Goal: Task Accomplishment & Management: Manage account settings

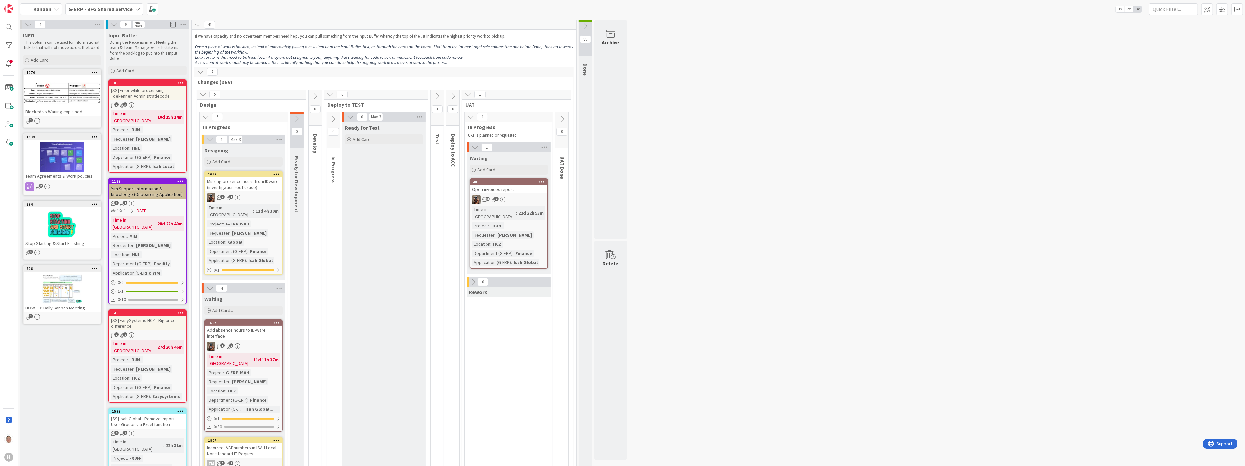
click at [203, 97] on icon at bounding box center [202, 94] width 7 height 7
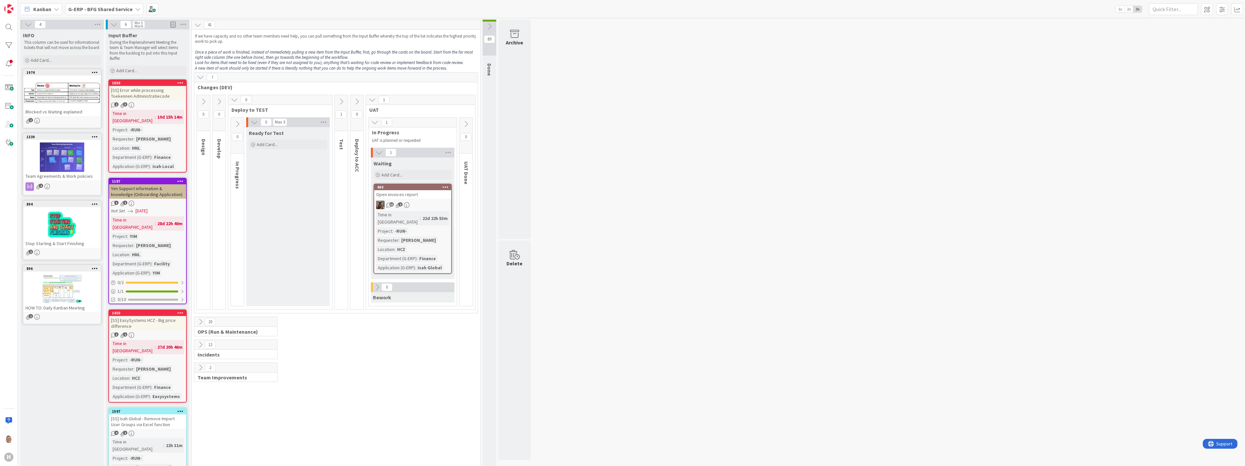
click at [200, 318] on icon at bounding box center [200, 321] width 7 height 7
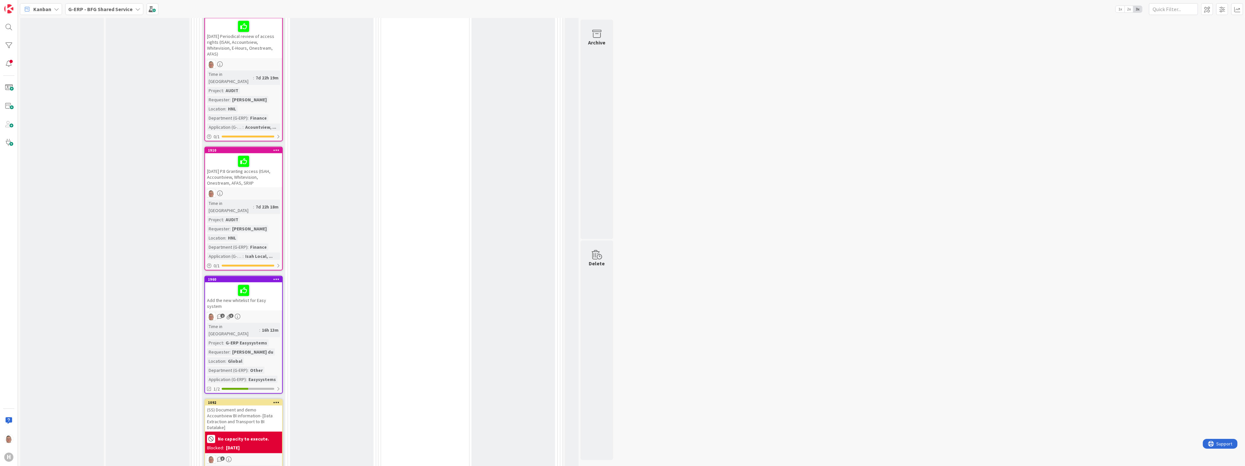
scroll to position [798, 0]
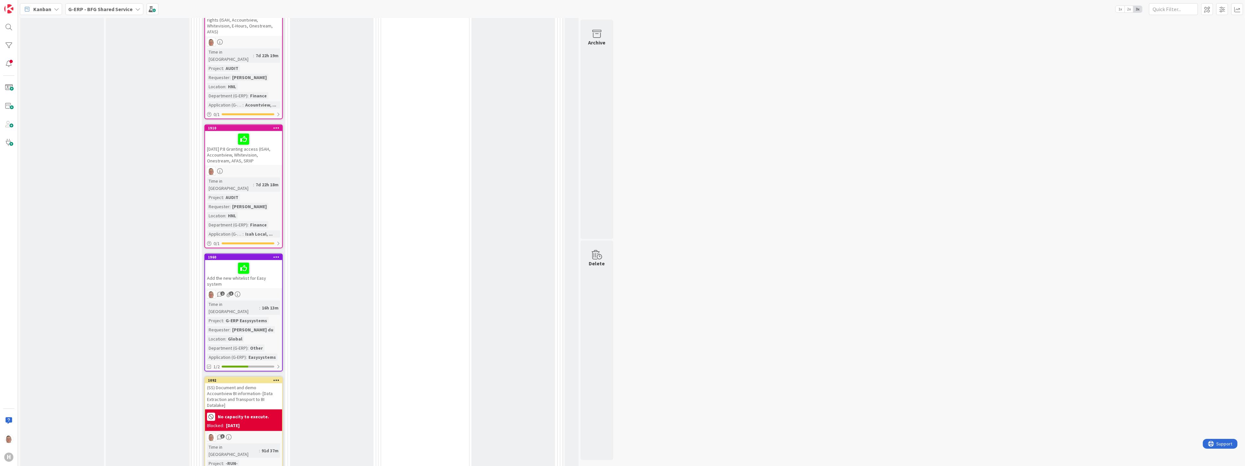
click at [263, 261] on div at bounding box center [243, 268] width 73 height 14
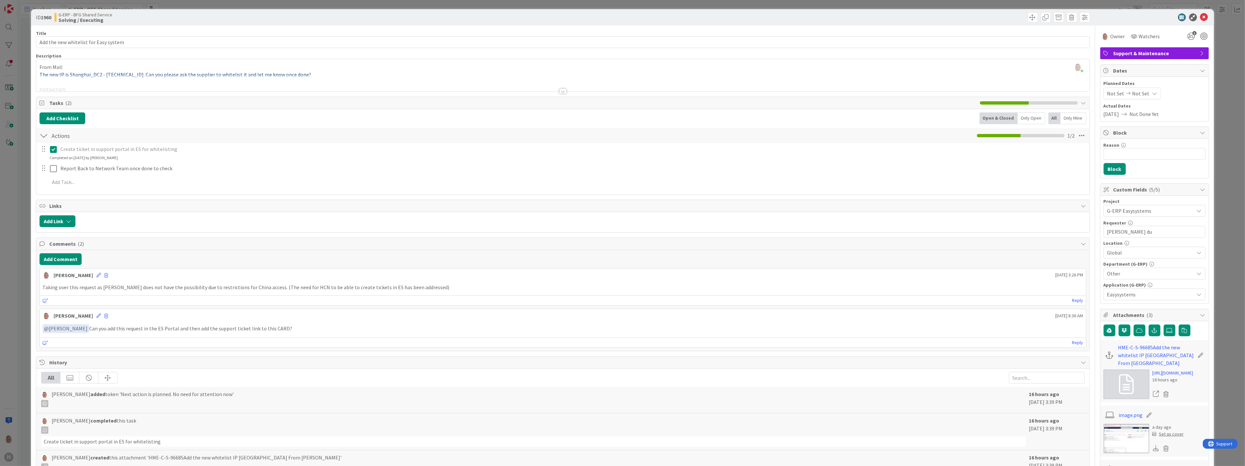
click at [560, 91] on div at bounding box center [562, 90] width 7 height 5
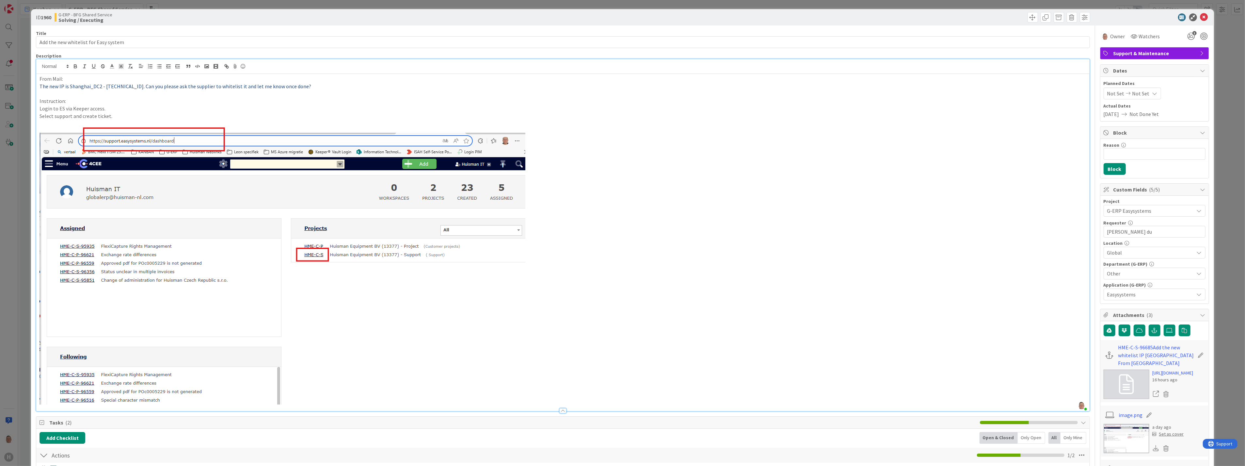
click at [305, 85] on p "The new IP is Shanghai_DC2 - 103.40.175.39. Can you please ask the supplier to …" at bounding box center [563, 87] width 1046 height 8
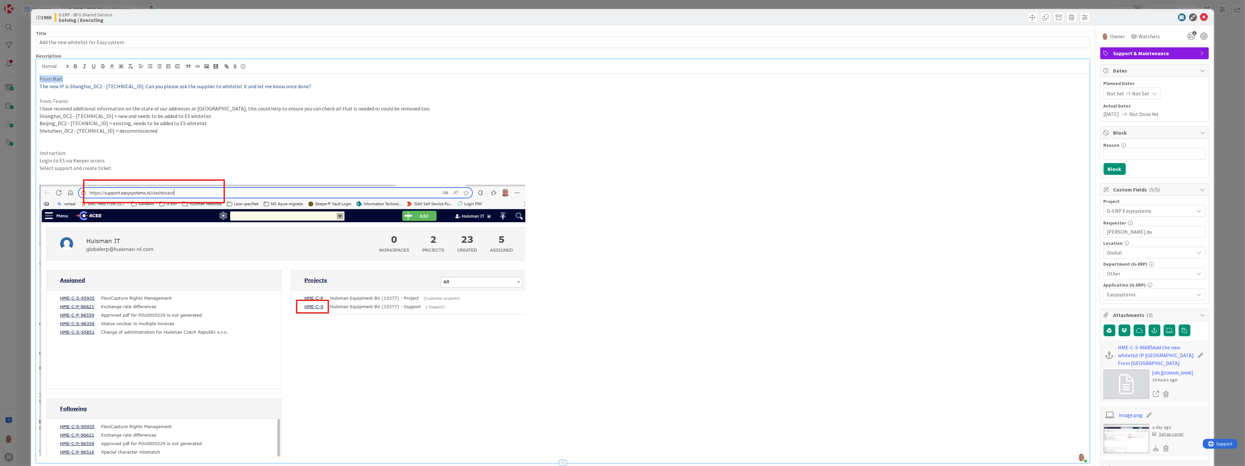
drag, startPoint x: 66, startPoint y: 79, endPoint x: 36, endPoint y: 79, distance: 30.0
click at [36, 79] on div "From Mail: The new IP is Shanghai_DC2 - 103.40.175.39. Can you please ask the s…" at bounding box center [562, 268] width 1053 height 389
click at [75, 67] on icon "button" at bounding box center [75, 66] width 6 height 6
click at [92, 66] on icon "button" at bounding box center [94, 66] width 6 height 6
drag, startPoint x: 70, startPoint y: 101, endPoint x: 38, endPoint y: 103, distance: 31.7
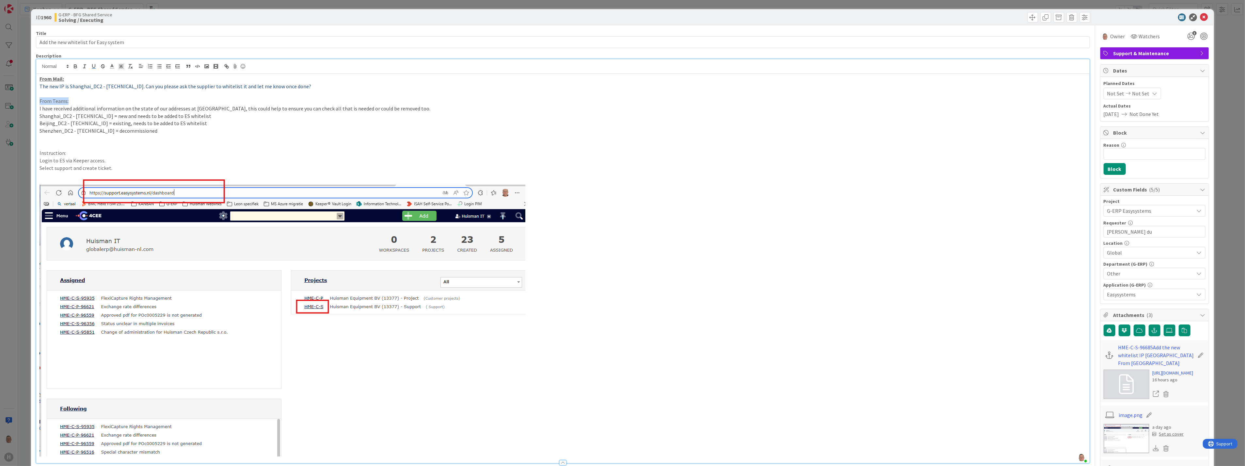
click at [38, 103] on div "From Mail: The new IP is Shanghai_DC2 - 103.40.175.39. Can you please ask the s…" at bounding box center [562, 268] width 1053 height 389
click at [77, 67] on icon "button" at bounding box center [75, 66] width 6 height 6
click at [94, 66] on icon "button" at bounding box center [94, 66] width 6 height 6
drag, startPoint x: 74, startPoint y: 154, endPoint x: 38, endPoint y: 156, distance: 36.0
click at [38, 156] on div "From Mail: The new IP is Shanghai_DC2 - 103.40.175.39. Can you please ask the s…" at bounding box center [562, 268] width 1053 height 389
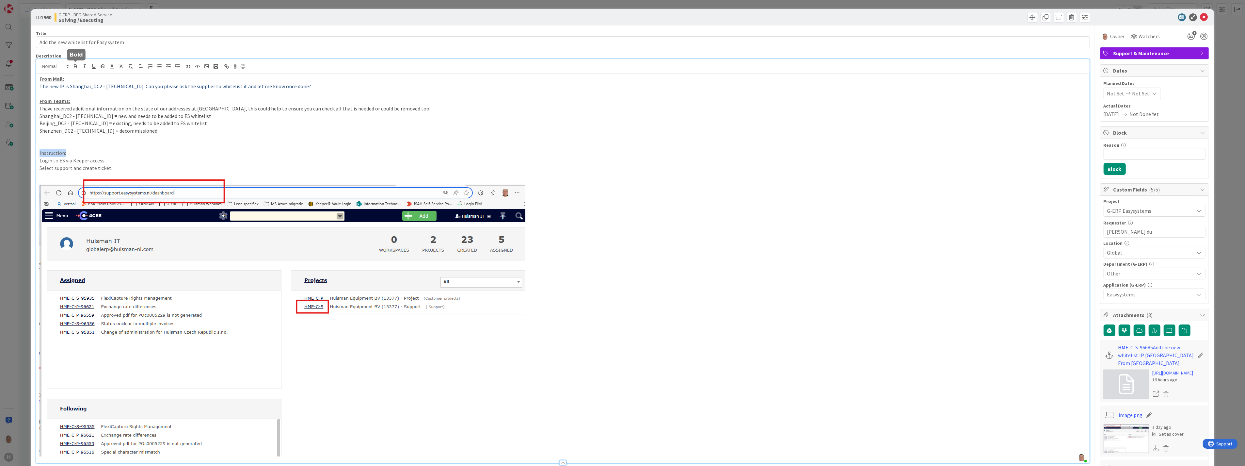
click at [76, 70] on button "button" at bounding box center [75, 66] width 9 height 8
click at [92, 67] on icon "button" at bounding box center [93, 65] width 3 height 3
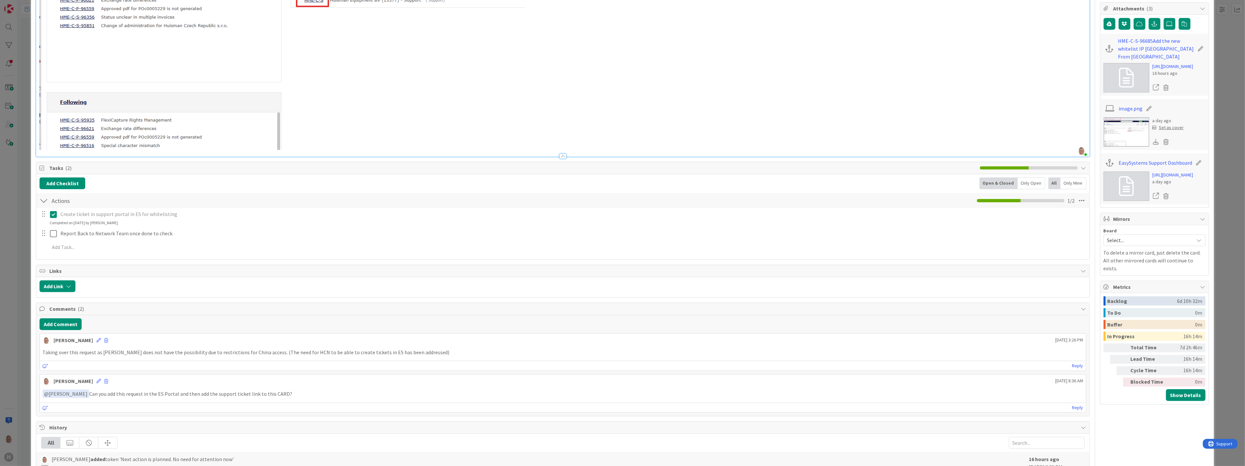
scroll to position [435, 0]
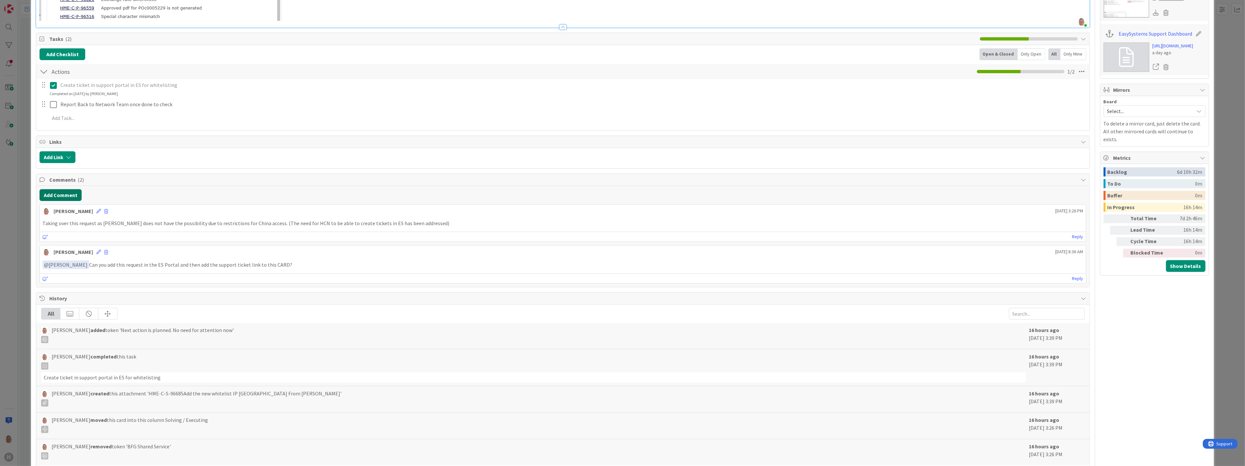
click at [57, 193] on button "Add Comment" at bounding box center [61, 195] width 42 height 12
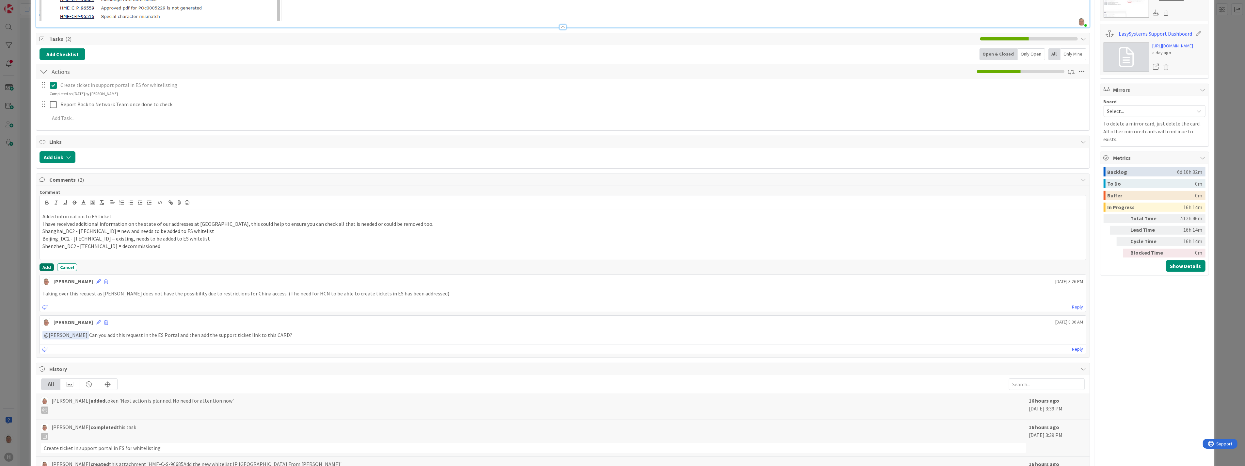
click at [50, 268] on button "Add" at bounding box center [47, 267] width 14 height 8
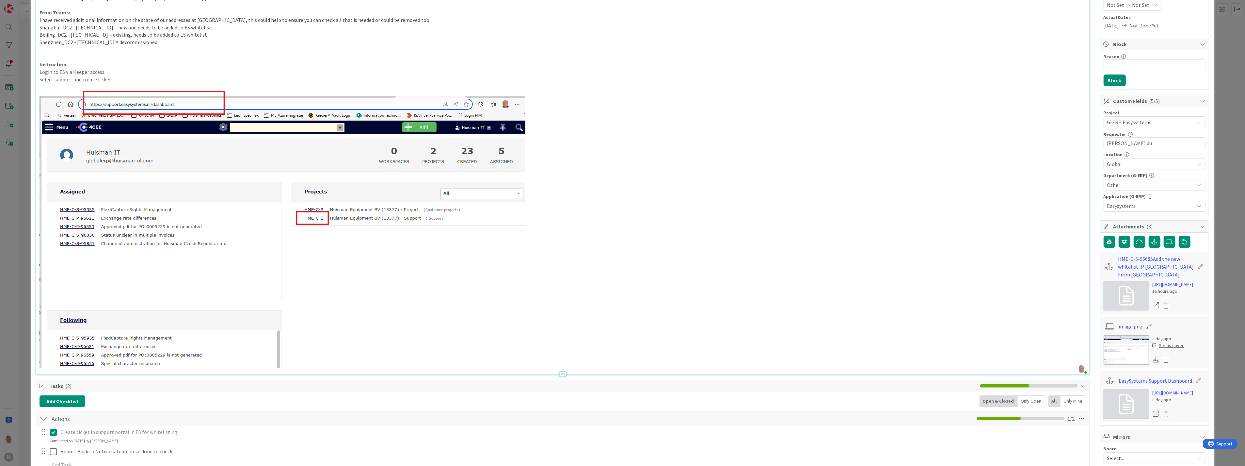
scroll to position [0, 0]
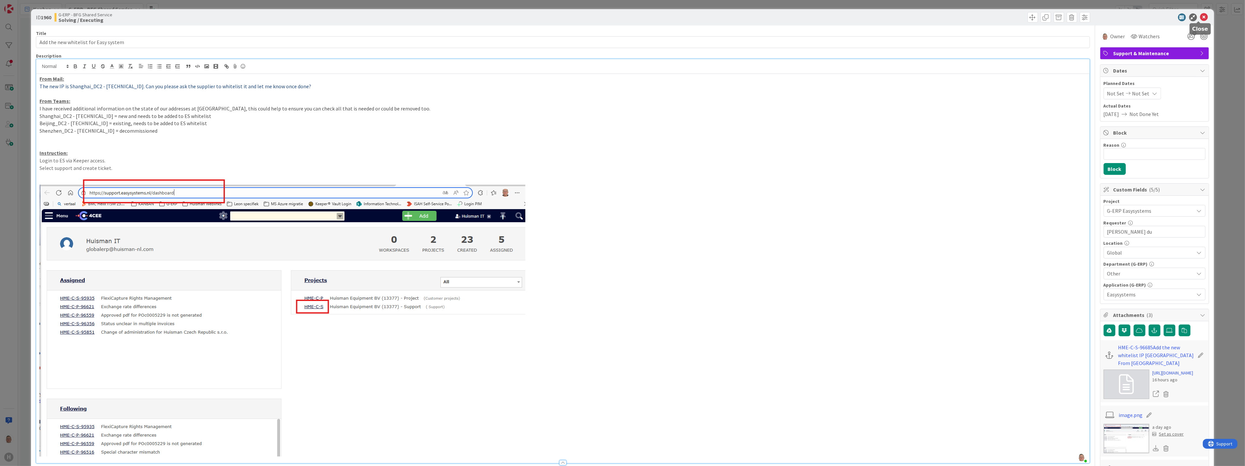
click at [1202, 17] on icon at bounding box center [1204, 17] width 8 height 8
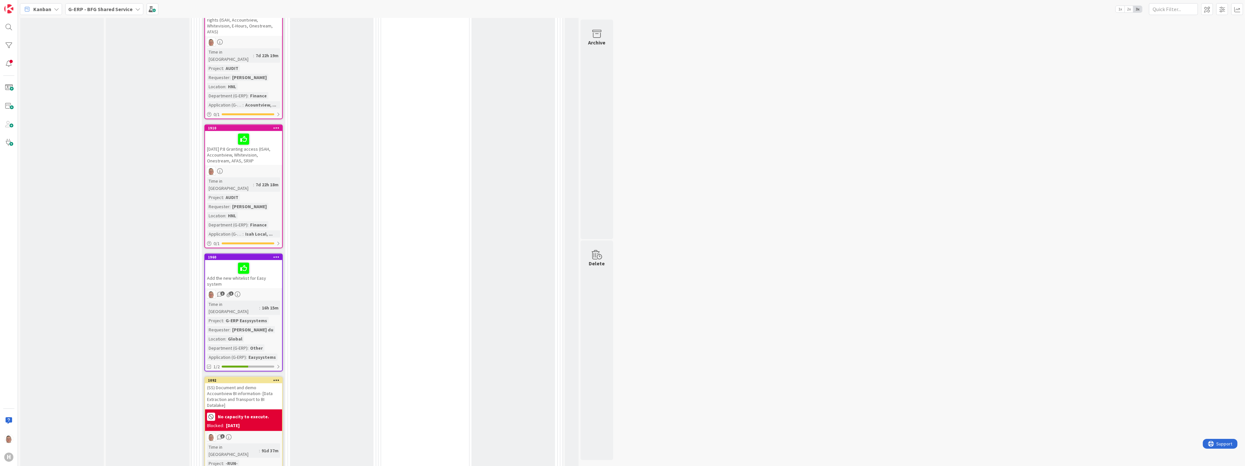
click at [278, 254] on icon at bounding box center [276, 256] width 6 height 5
click at [227, 338] on link "Move Card..." at bounding box center [238, 342] width 88 height 9
click at [219, 300] on span "Solving / Executing" at bounding box center [217, 304] width 49 height 8
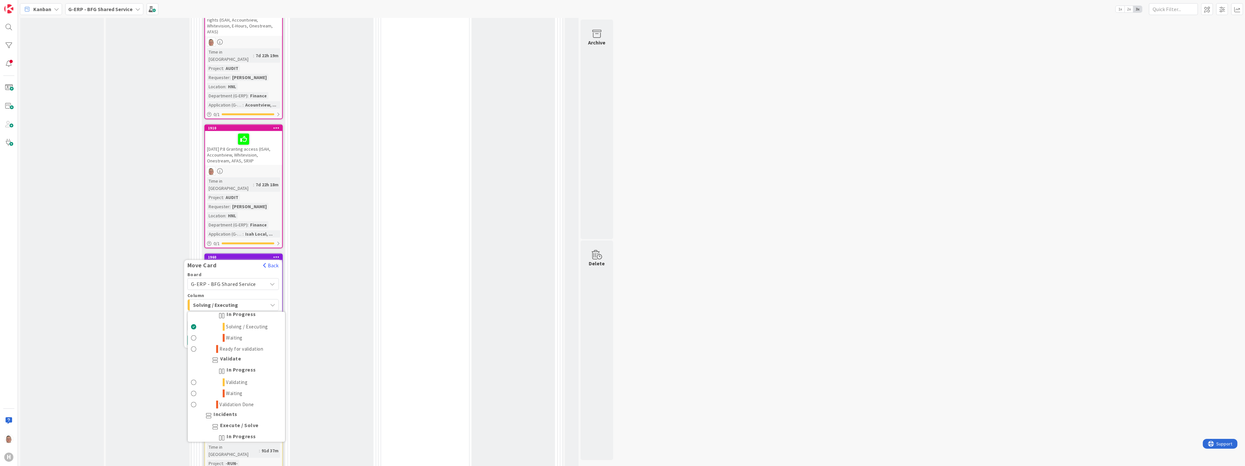
scroll to position [435, 0]
click at [226, 325] on span "Waiting" at bounding box center [234, 329] width 17 height 8
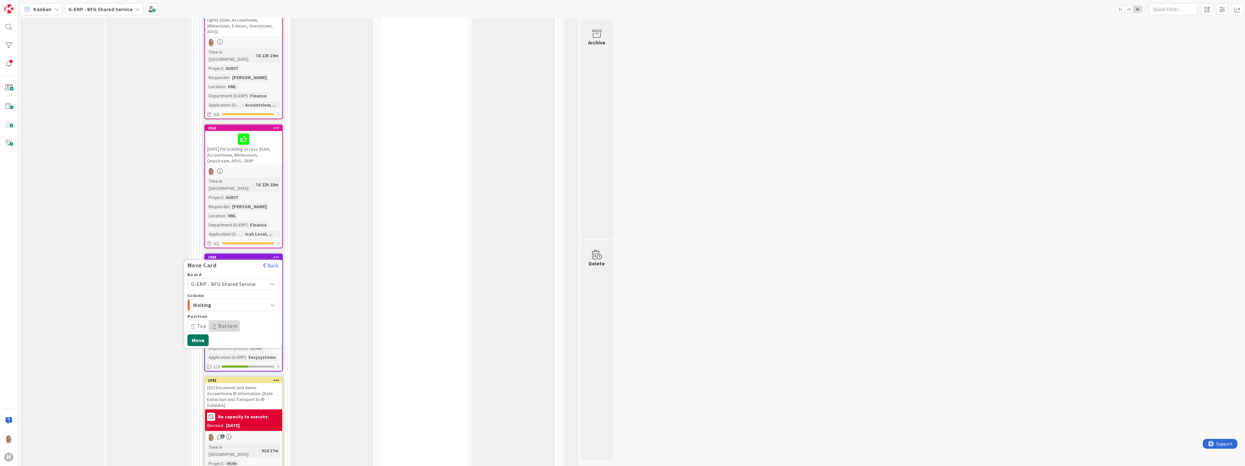
click at [197, 334] on button "Move" at bounding box center [197, 340] width 21 height 12
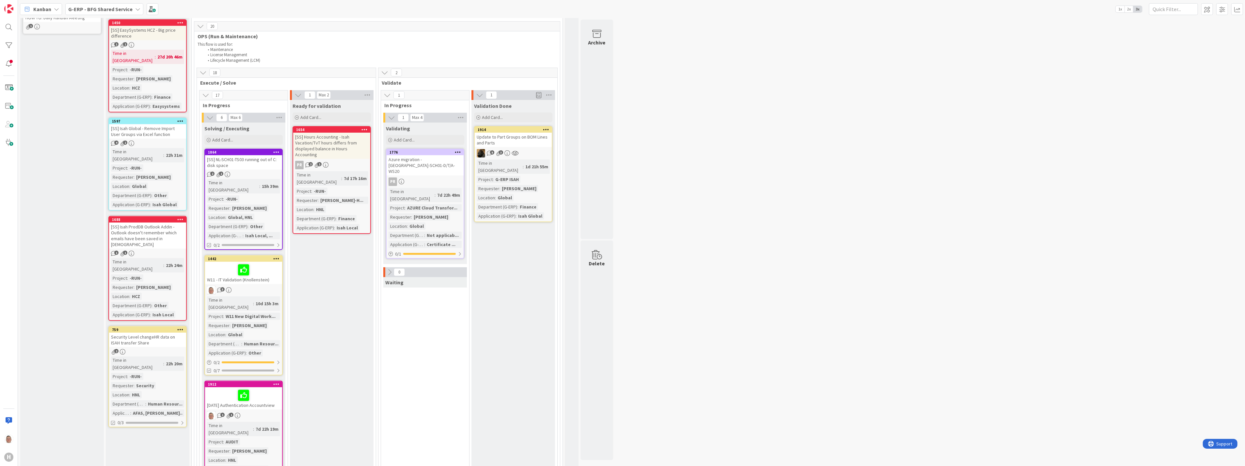
scroll to position [0, 0]
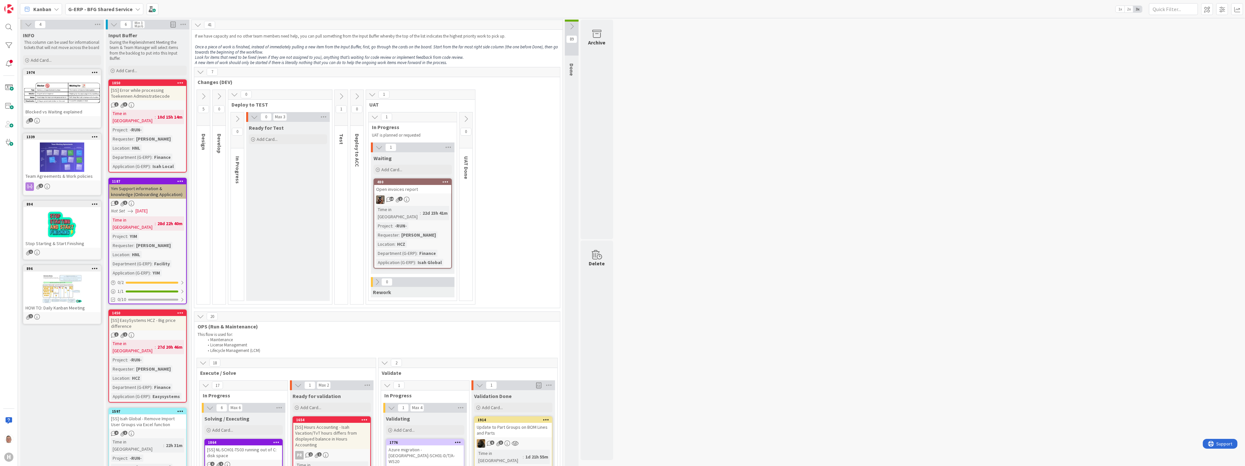
click at [414, 188] on div "Open invoices report" at bounding box center [412, 189] width 77 height 8
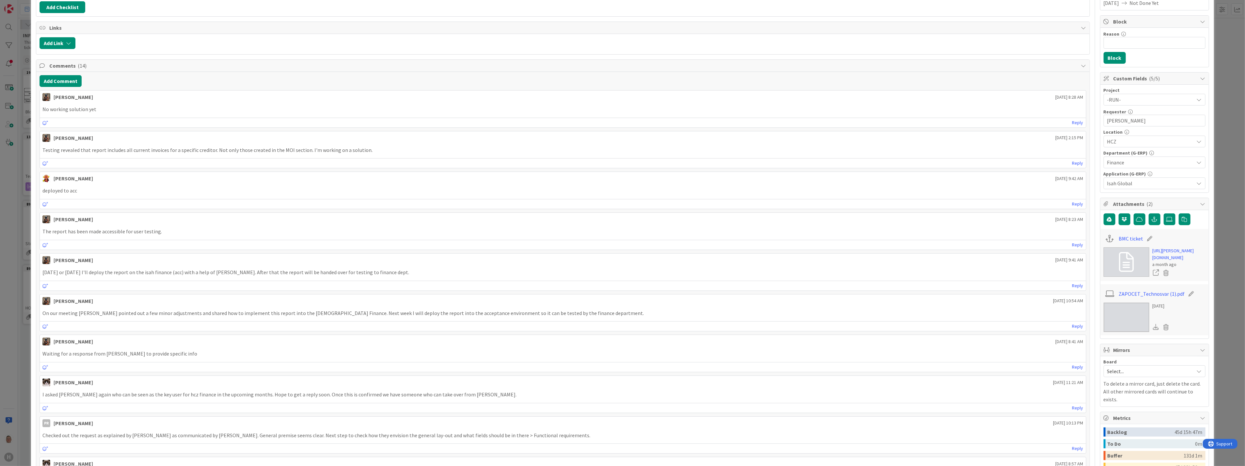
scroll to position [145, 0]
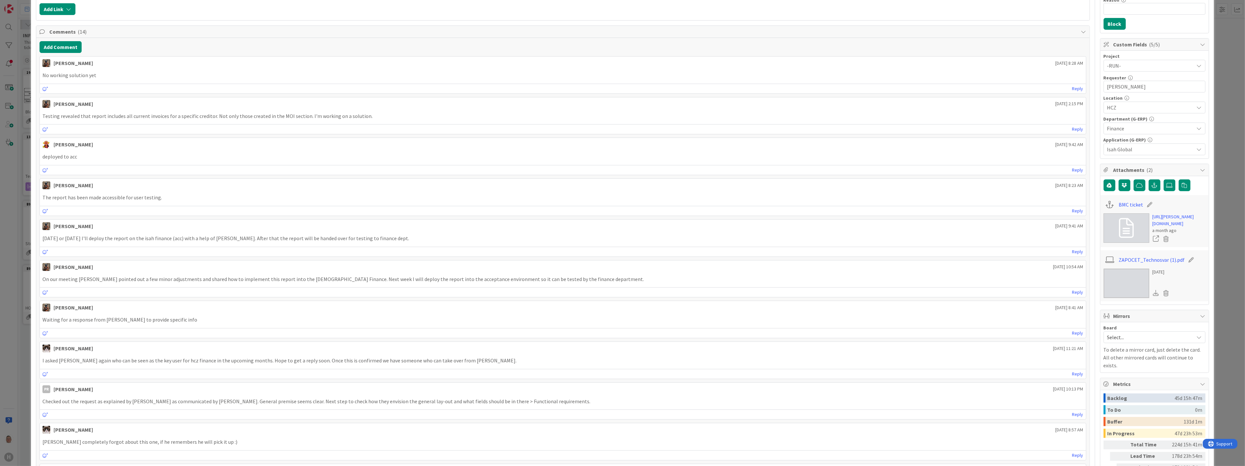
click at [81, 280] on p "On our meeting Lenka pointed out a few minor adjustments and shared how to impl…" at bounding box center [562, 279] width 1040 height 8
click at [81, 279] on p "On our meeting Lenka pointed out a few minor adjustments and shared how to impl…" at bounding box center [562, 279] width 1040 height 8
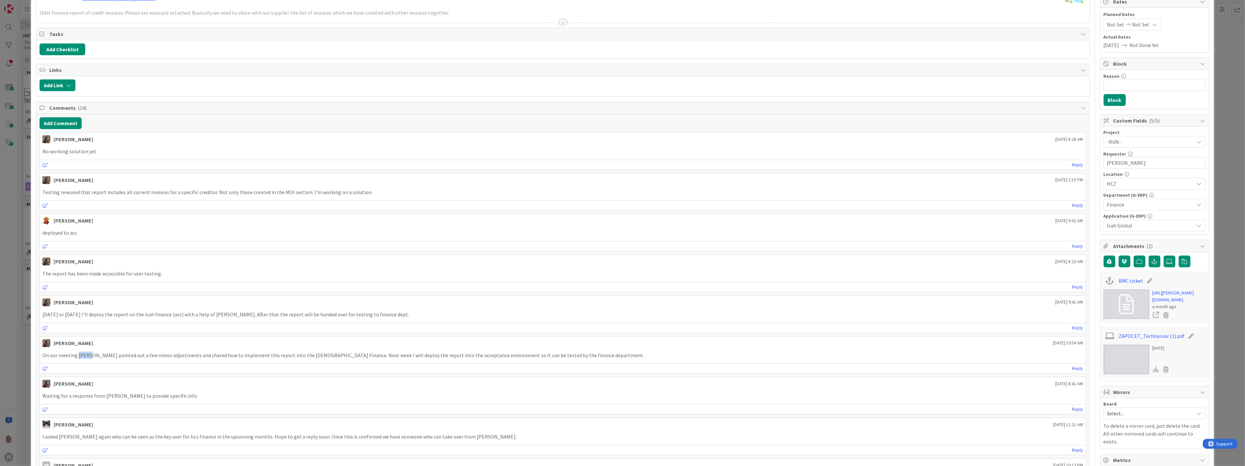
scroll to position [0, 0]
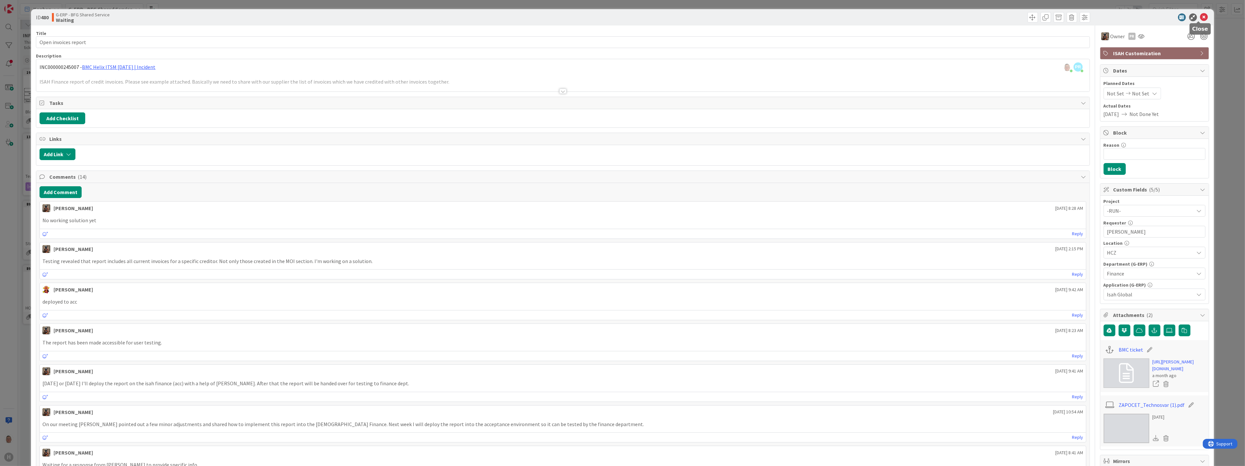
click at [1200, 18] on icon at bounding box center [1204, 17] width 8 height 8
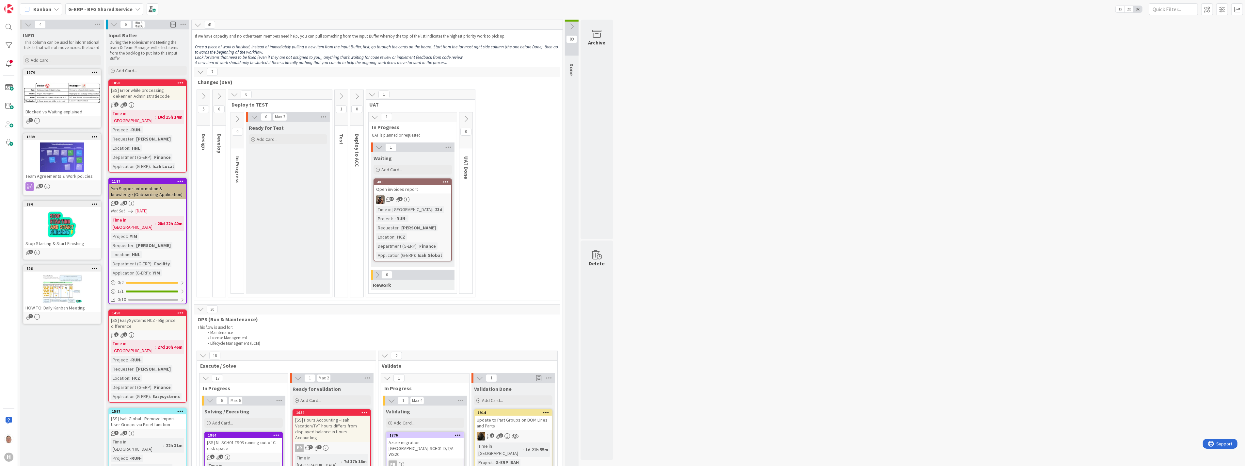
click at [202, 94] on icon at bounding box center [203, 96] width 7 height 7
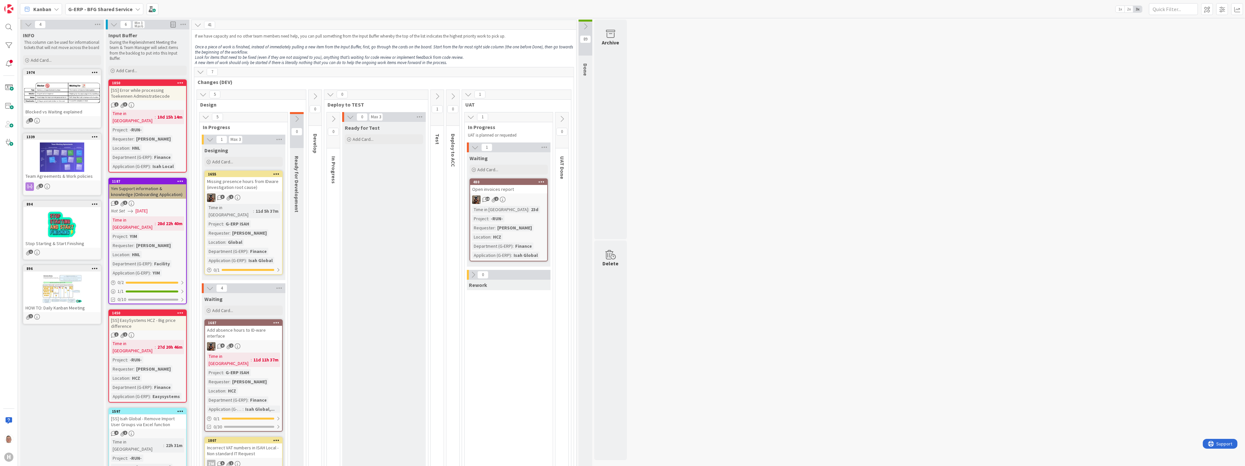
click at [244, 176] on div "1655" at bounding box center [243, 174] width 77 height 6
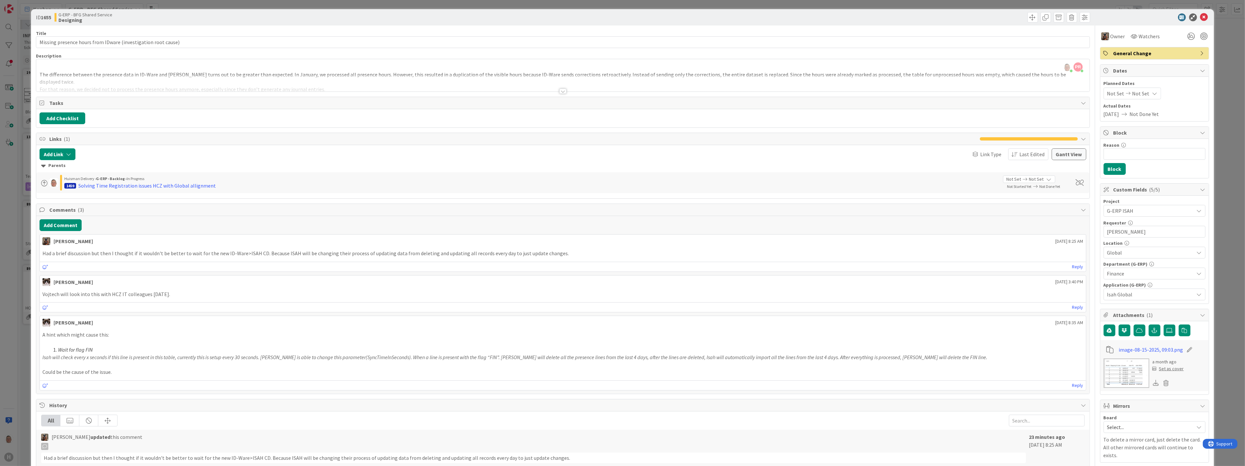
click at [560, 89] on div at bounding box center [562, 90] width 7 height 5
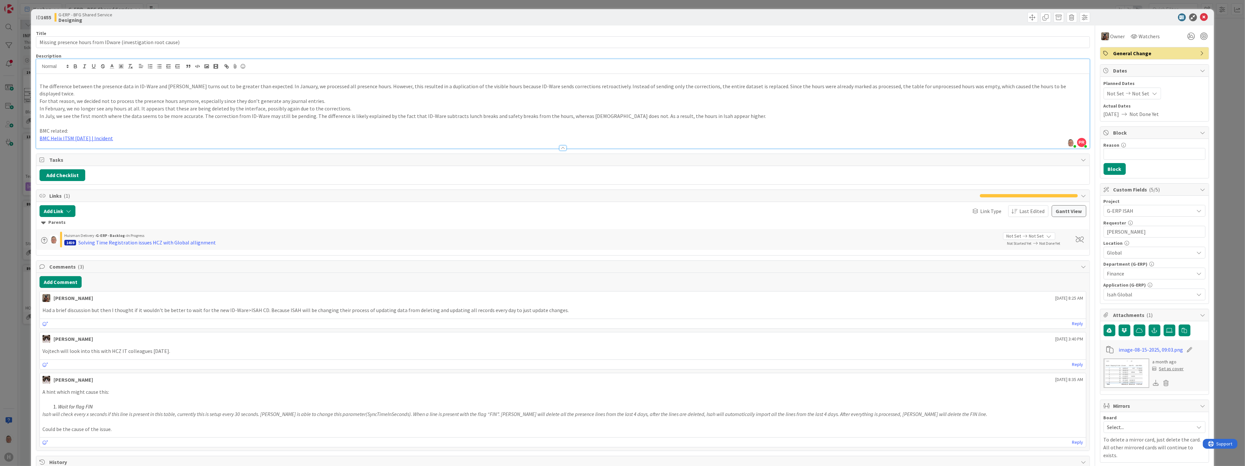
click at [166, 135] on p "BMC Helix ITSM 23.3.02 | Incident" at bounding box center [563, 139] width 1046 height 8
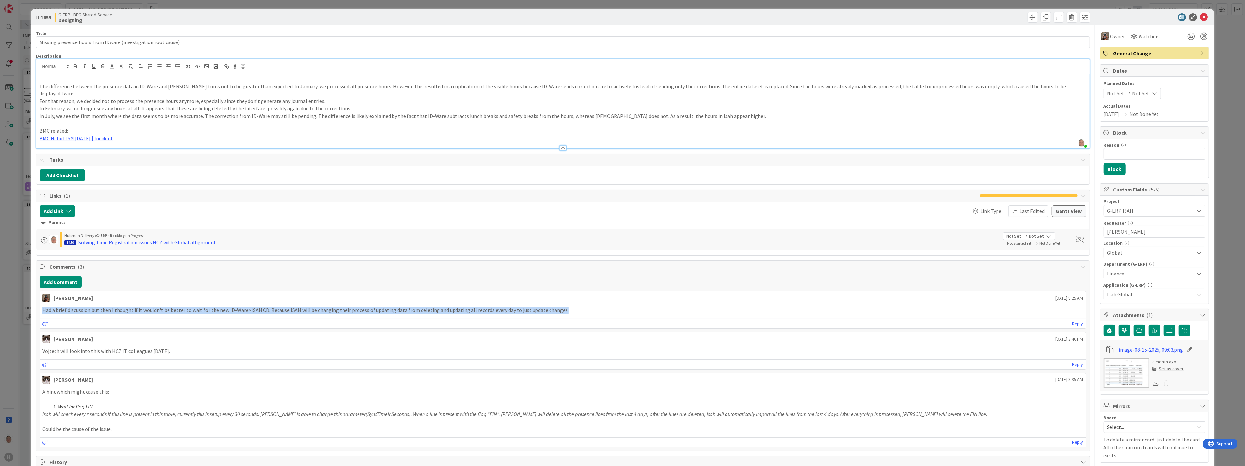
drag, startPoint x: 42, startPoint y: 302, endPoint x: 560, endPoint y: 298, distance: 517.5
click at [560, 304] on div "Had a brief discussion but then I thought if it wouldn't be better to wait for …" at bounding box center [563, 310] width 1046 height 13
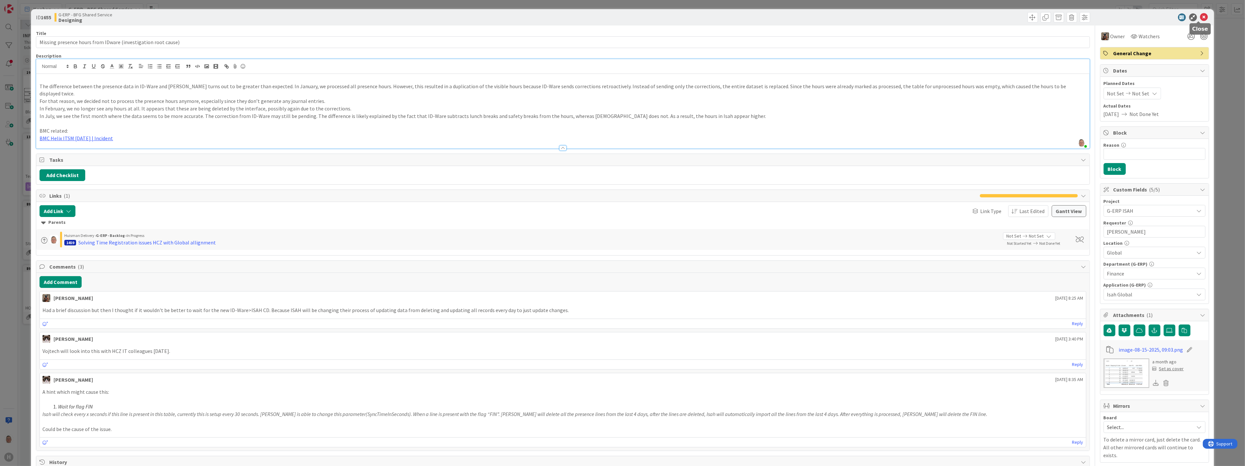
drag, startPoint x: 1198, startPoint y: 18, endPoint x: 1183, endPoint y: 30, distance: 18.8
click at [1200, 18] on icon at bounding box center [1204, 17] width 8 height 8
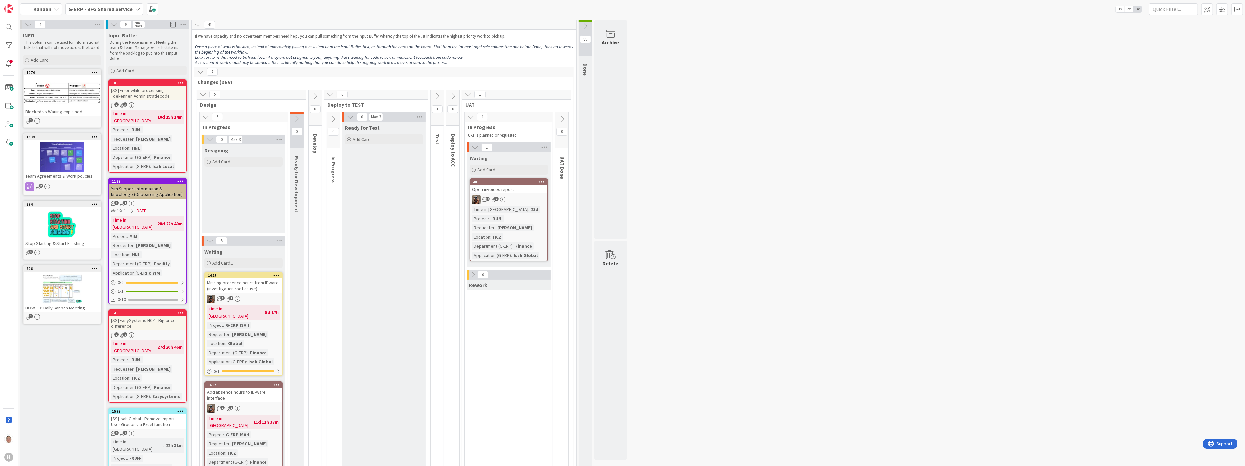
click at [273, 273] on div at bounding box center [276, 275] width 12 height 5
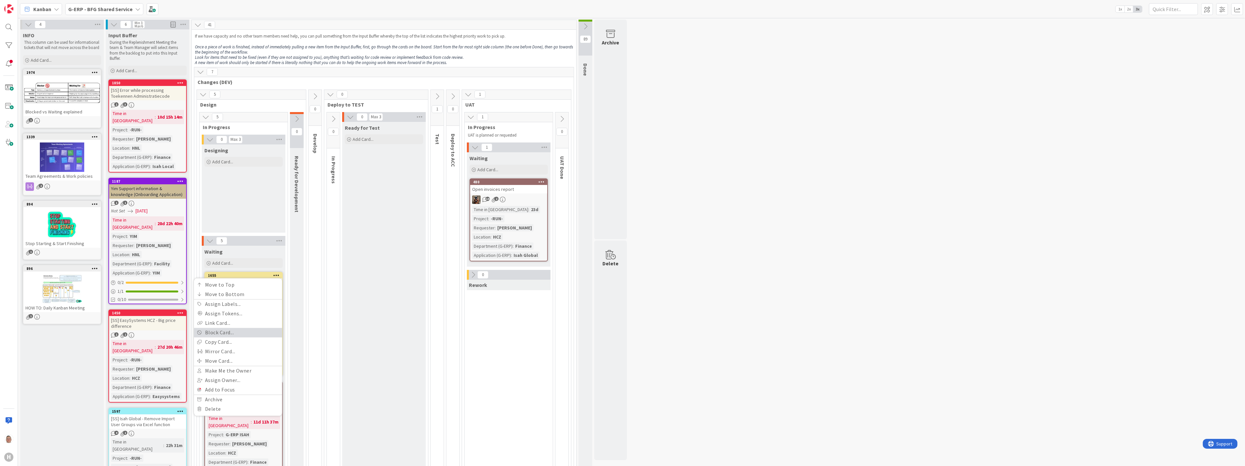
click at [232, 333] on link "Block Card..." at bounding box center [238, 331] width 88 height 9
click at [239, 302] on input "Reason" at bounding box center [238, 302] width 82 height 12
type input "New CD 093 needs to be implemented as this lies now there"
click at [208, 316] on button "Block" at bounding box center [208, 317] width 22 height 12
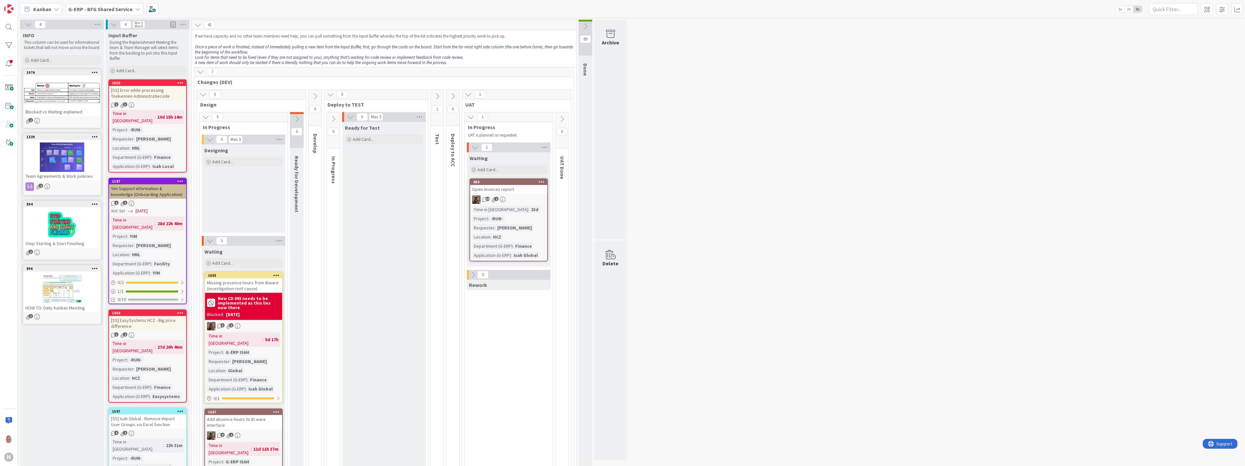
scroll to position [181, 0]
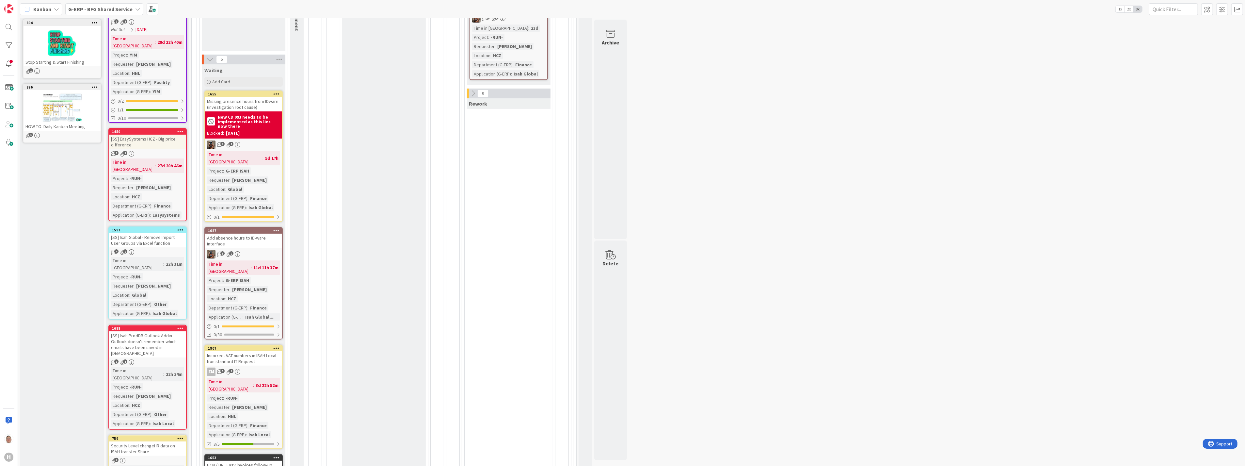
click at [247, 233] on div "Add absence hours to ID-ware interface" at bounding box center [243, 240] width 77 height 14
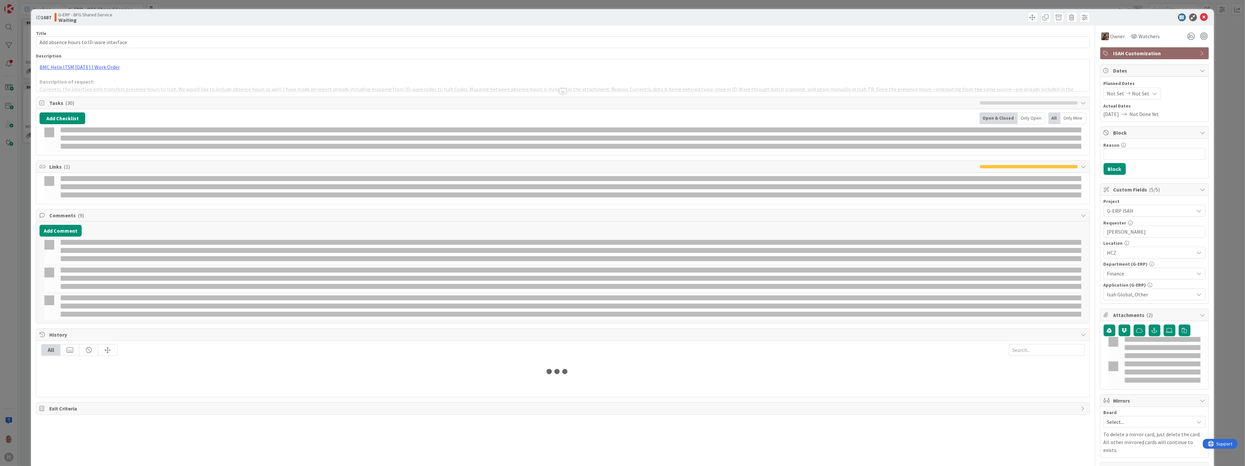
click at [562, 92] on div at bounding box center [562, 90] width 7 height 5
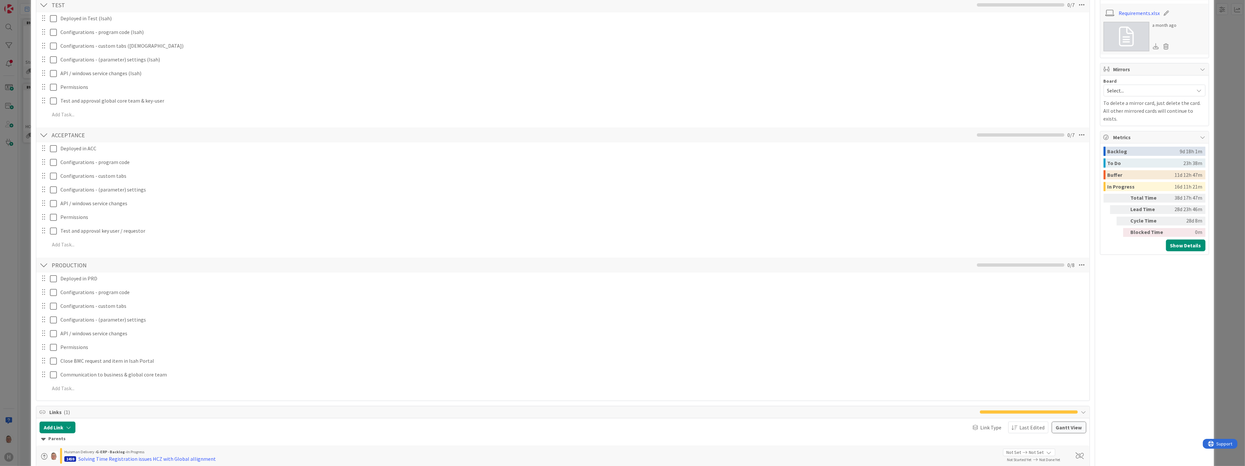
scroll to position [762, 0]
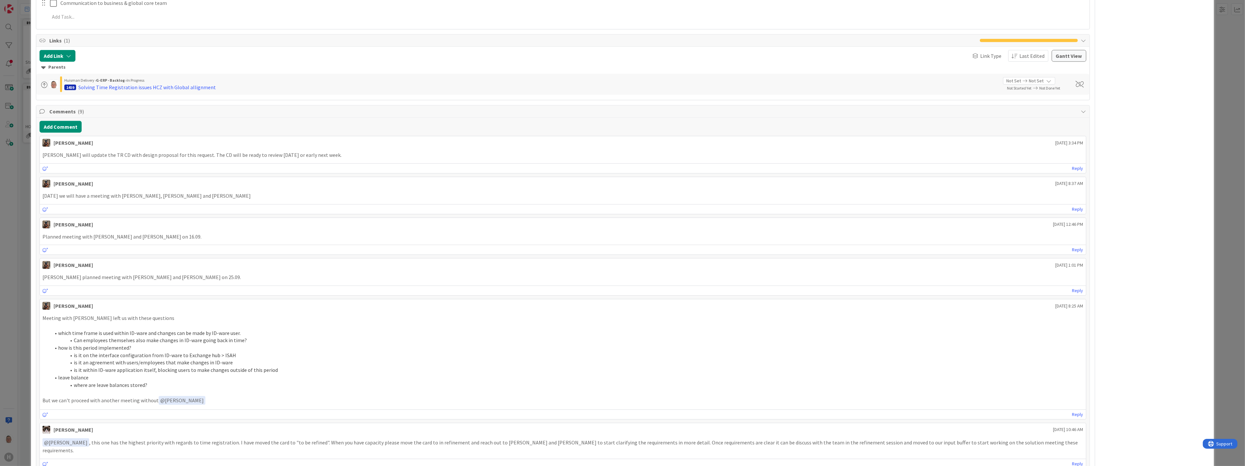
click at [333, 154] on p "Joris will update the TR CD with design proposal for this request. The CD will …" at bounding box center [562, 155] width 1040 height 8
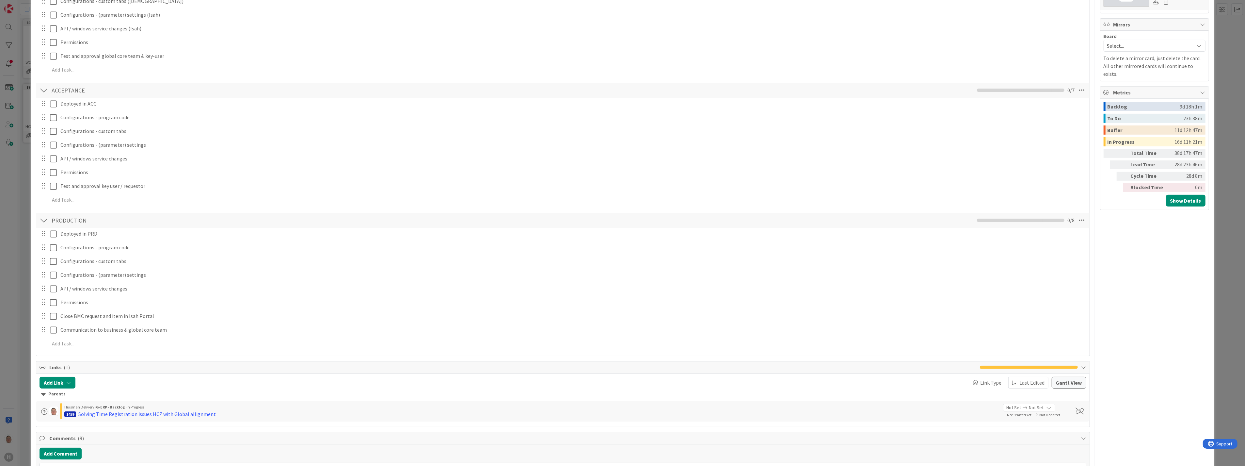
scroll to position [0, 0]
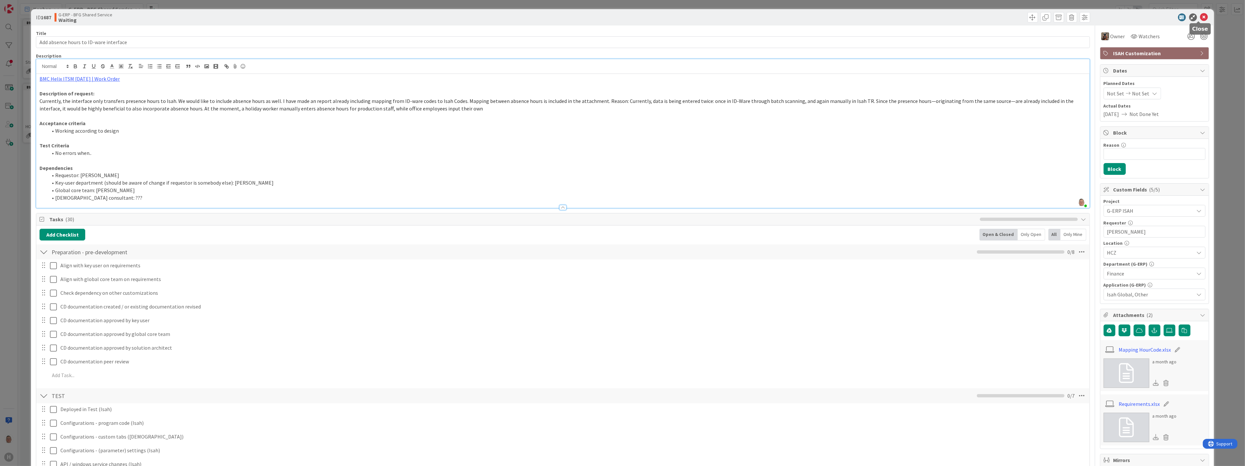
click at [1200, 17] on icon at bounding box center [1204, 17] width 8 height 8
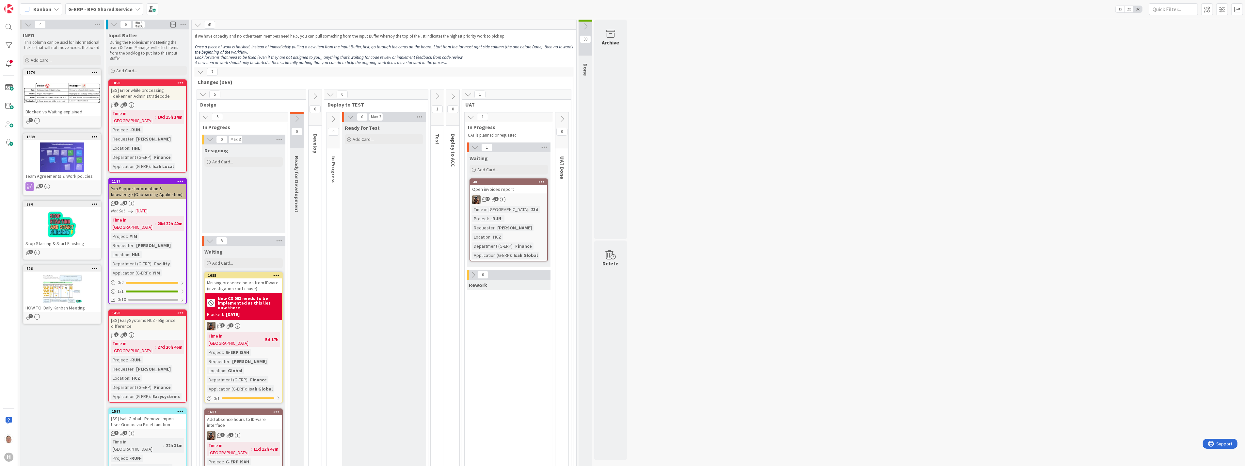
click at [296, 116] on icon at bounding box center [296, 118] width 7 height 7
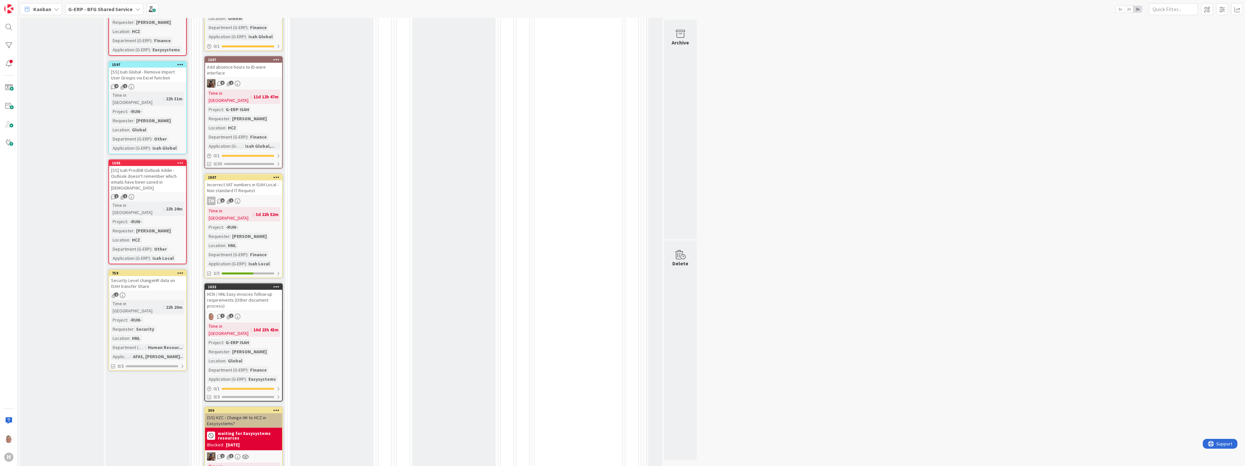
scroll to position [363, 0]
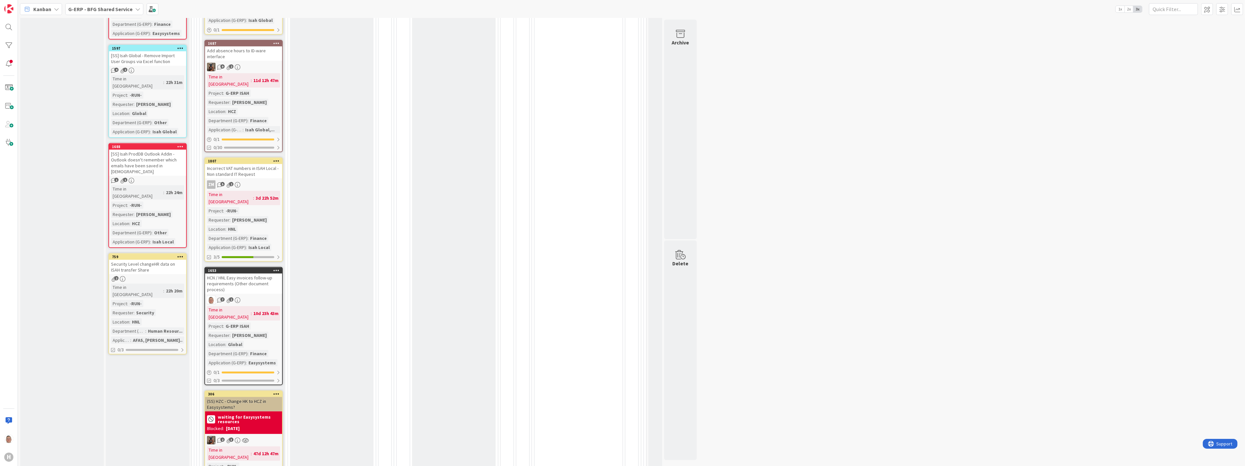
click at [277, 158] on icon at bounding box center [276, 160] width 6 height 5
click at [225, 242] on link "Move Card..." at bounding box center [238, 246] width 88 height 9
click at [221, 205] on span "Waiting" at bounding box center [217, 209] width 49 height 8
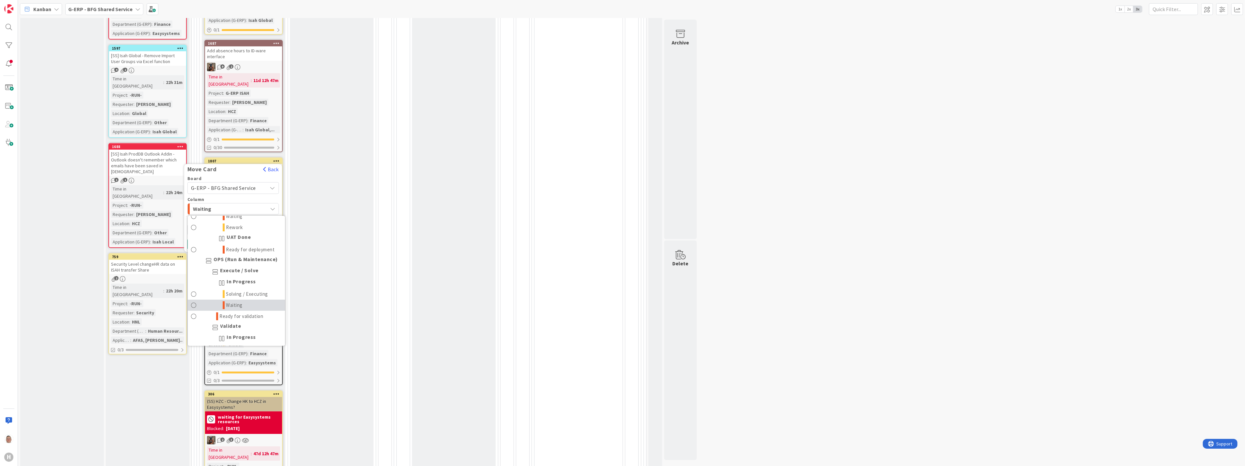
click at [235, 301] on span "Waiting" at bounding box center [234, 305] width 17 height 8
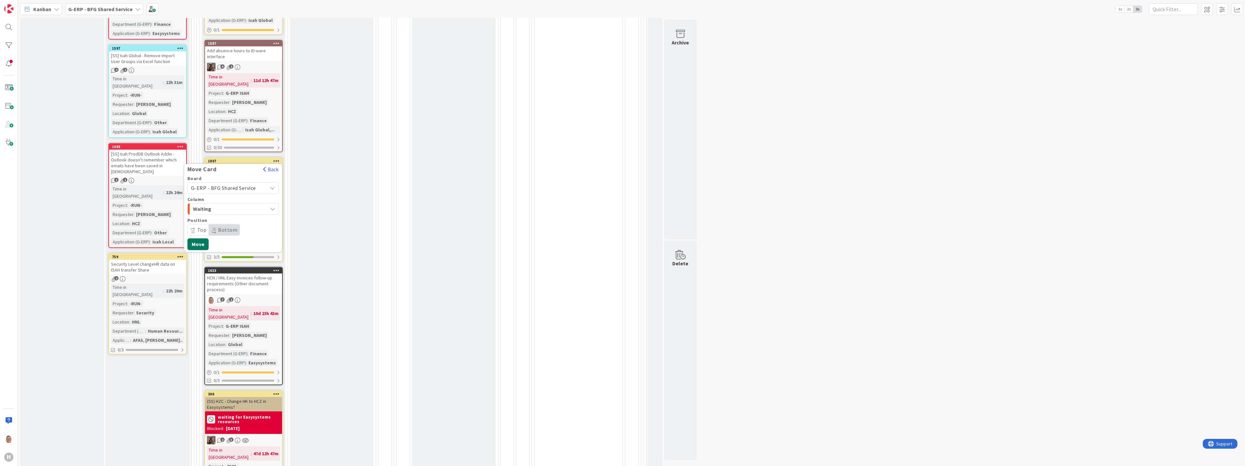
click at [200, 238] on button "Move" at bounding box center [197, 244] width 21 height 12
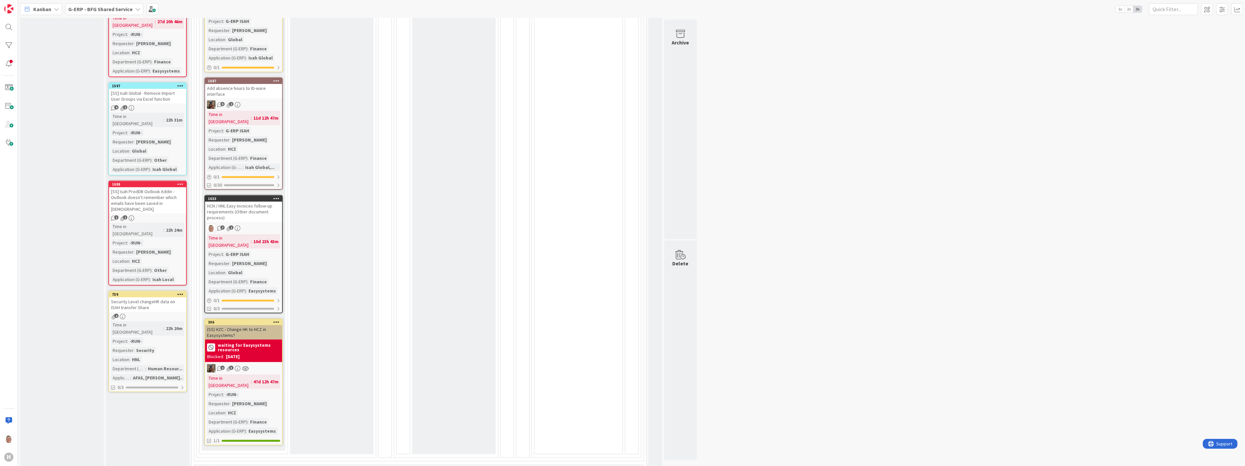
scroll to position [326, 0]
click at [237, 200] on div "HCN / HNL Easy invoices follow-up requirements (Other document process)" at bounding box center [243, 210] width 77 height 20
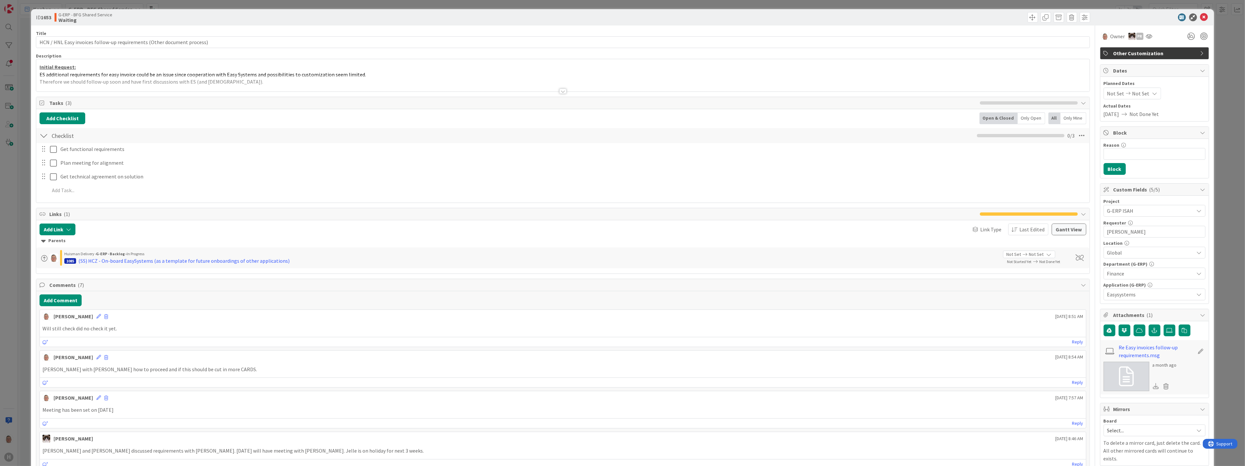
drag, startPoint x: 562, startPoint y: 90, endPoint x: 558, endPoint y: 92, distance: 3.8
click at [561, 90] on div at bounding box center [562, 90] width 7 height 5
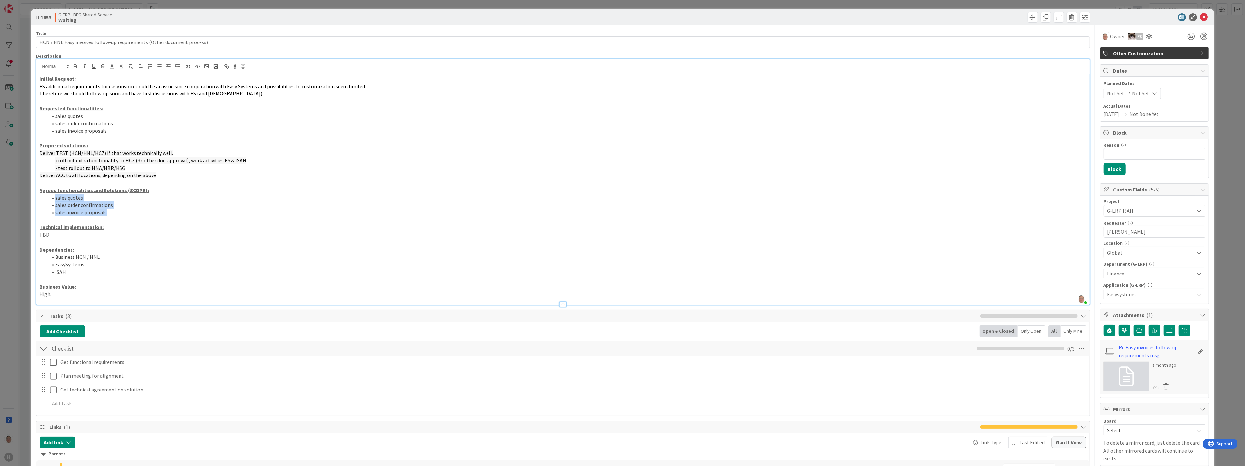
drag, startPoint x: 109, startPoint y: 213, endPoint x: 39, endPoint y: 197, distance: 71.6
click at [40, 197] on ol "sales quotes sales order confirmations sales invoice proposals" at bounding box center [563, 205] width 1046 height 22
click at [113, 216] on p at bounding box center [563, 220] width 1046 height 8
drag, startPoint x: 115, startPoint y: 212, endPoint x: -2, endPoint y: 187, distance: 118.8
click at [0, 187] on html "H Kanban G-ERP - BFG Shared Service 1x 2x 3x 4 INFO This column can be used for…" at bounding box center [622, 233] width 1245 height 466
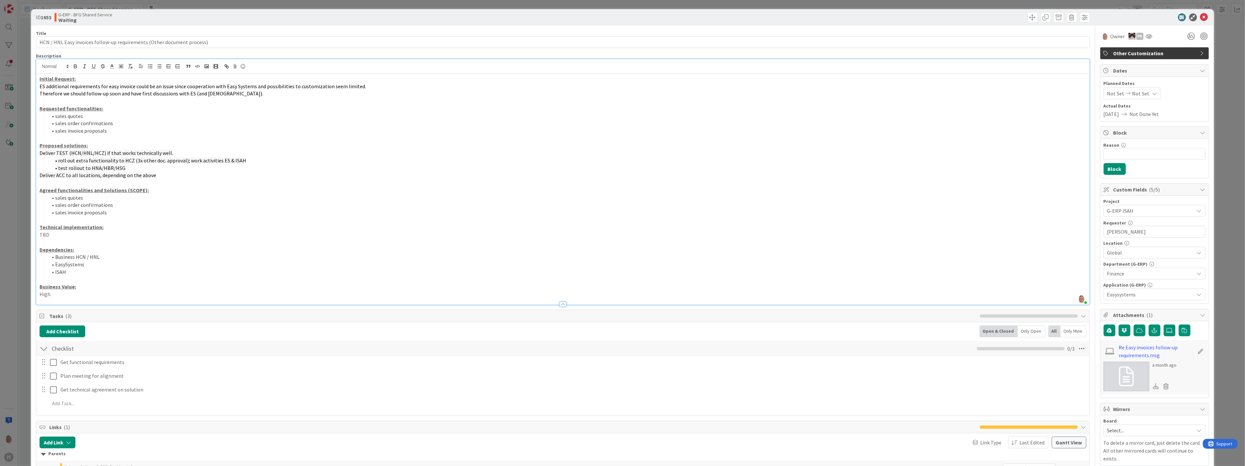
click at [134, 219] on p at bounding box center [563, 220] width 1046 height 8
click at [1200, 18] on icon at bounding box center [1204, 17] width 8 height 8
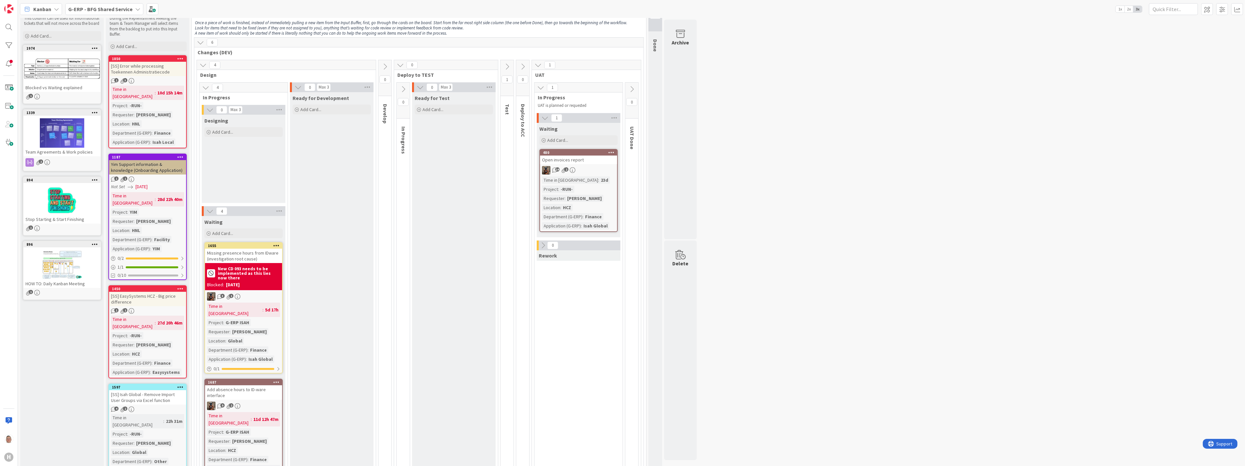
scroll to position [36, 0]
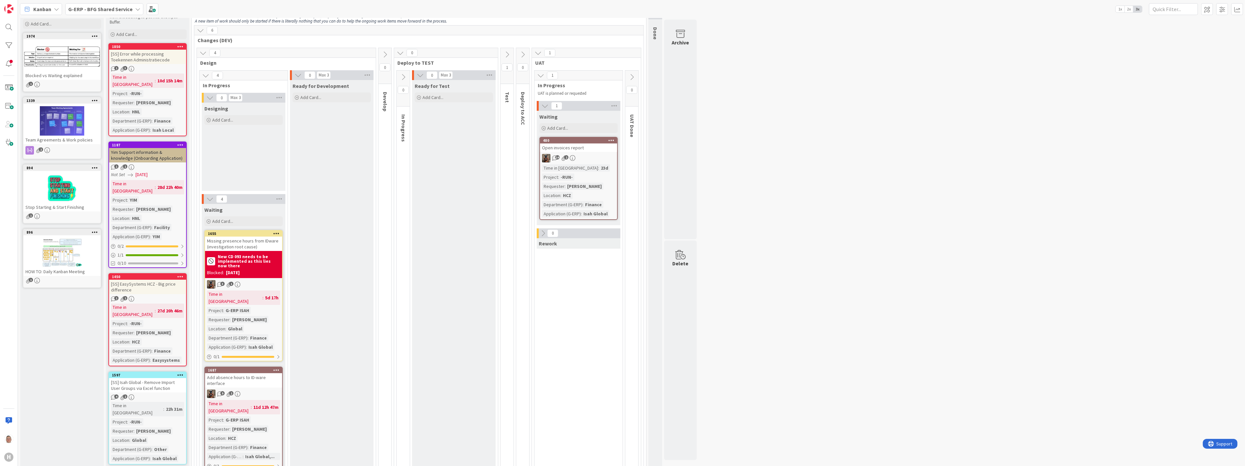
click at [507, 53] on icon at bounding box center [506, 54] width 7 height 7
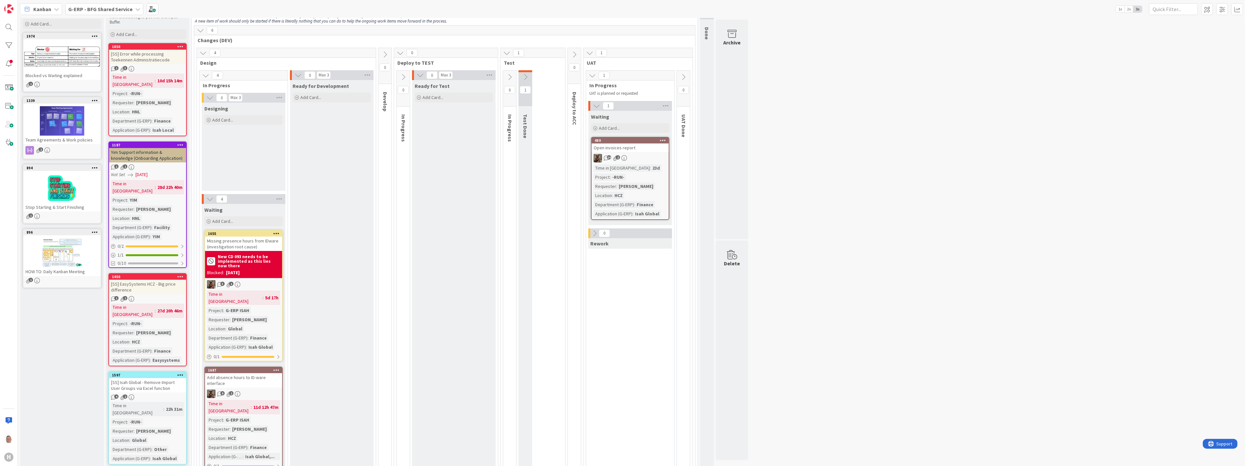
click at [524, 72] on button at bounding box center [525, 77] width 14 height 10
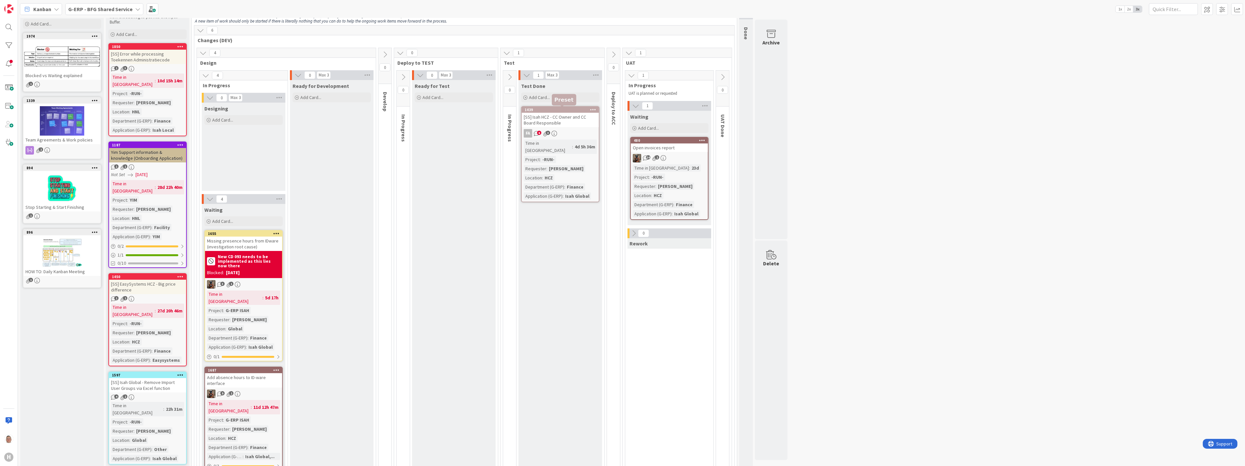
click at [564, 111] on div "1439" at bounding box center [562, 109] width 74 height 5
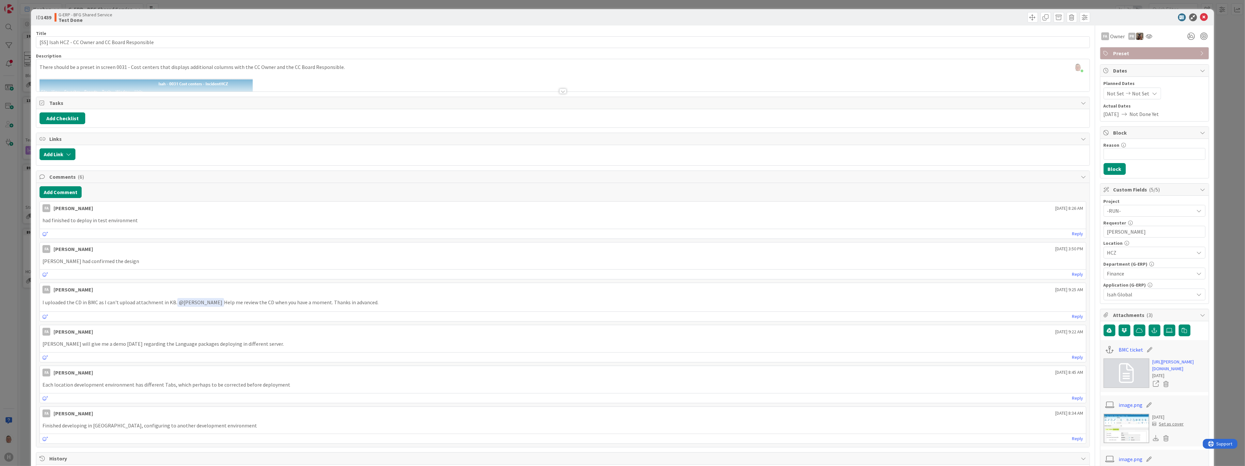
click at [142, 222] on p "had finished to deploy in test environment" at bounding box center [562, 220] width 1040 height 8
drag, startPoint x: 142, startPoint y: 222, endPoint x: 36, endPoint y: 224, distance: 105.8
click at [36, 224] on div "Add Comment FA Fu Alex September 26 2025 8:26 AM had finished to deploy in test…" at bounding box center [562, 315] width 1053 height 264
click at [561, 91] on div at bounding box center [562, 90] width 7 height 5
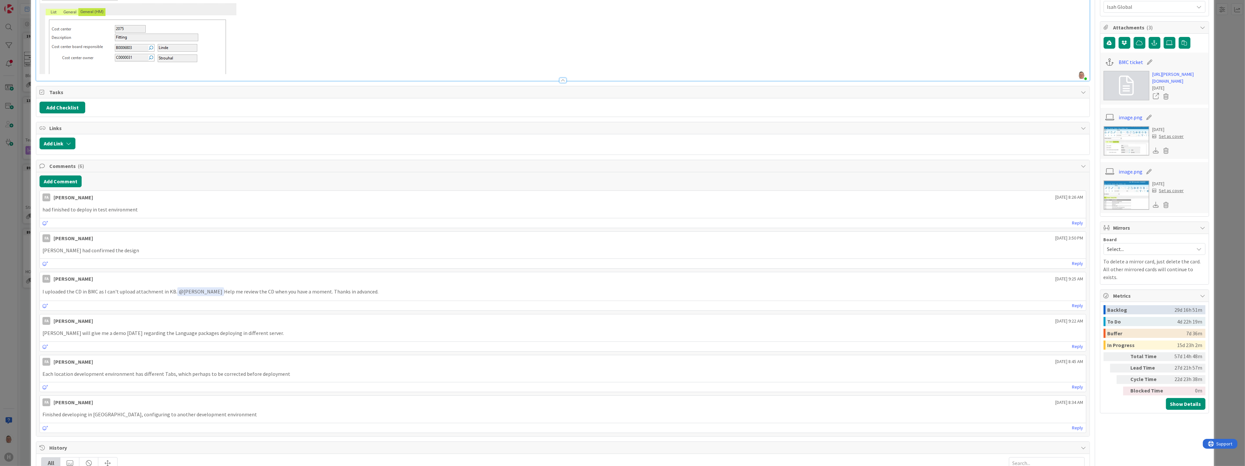
scroll to position [290, 0]
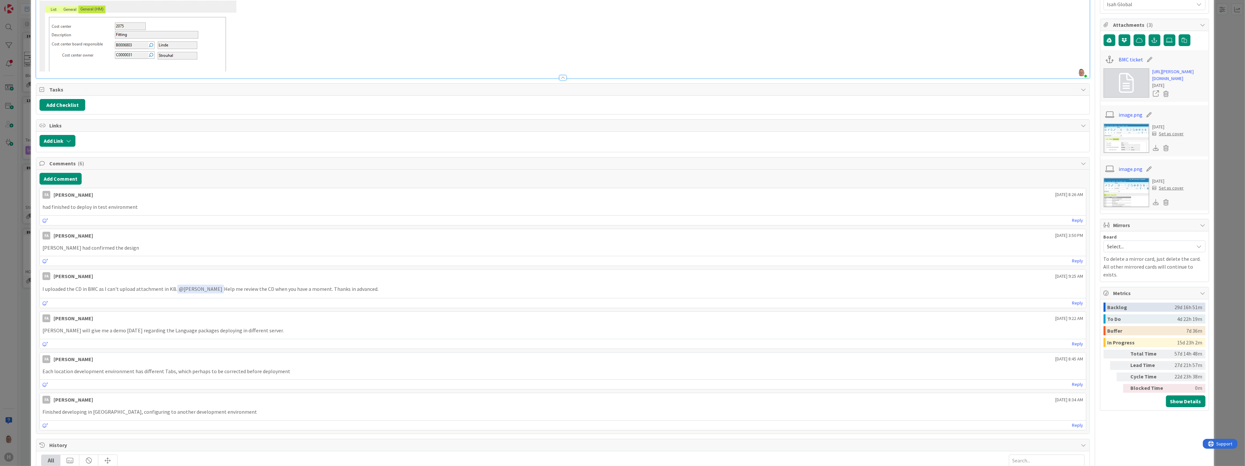
click at [124, 248] on p "Silvie had confirmed the design" at bounding box center [562, 248] width 1040 height 8
drag, startPoint x: 121, startPoint y: 248, endPoint x: 0, endPoint y: 249, distance: 121.1
click at [0, 249] on div "ID 1439 G-ERP - BFG Shared Service Test Done Title 49 / 128 [SS] Isah HCZ - CC …" at bounding box center [622, 233] width 1245 height 466
drag, startPoint x: 0, startPoint y: 249, endPoint x: 142, endPoint y: 206, distance: 148.2
click at [142, 206] on p "had finished to deploy in test environment" at bounding box center [562, 207] width 1040 height 8
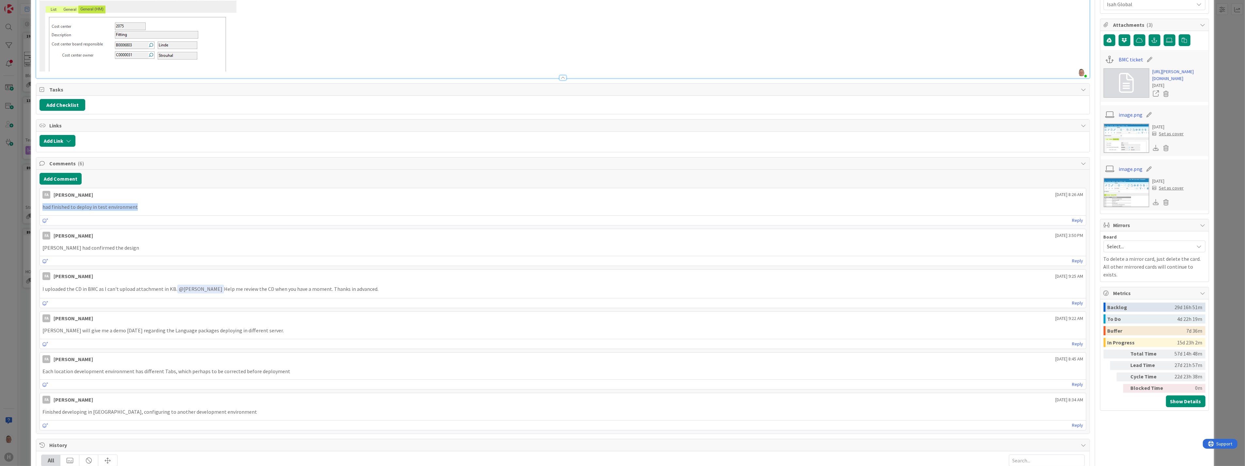
drag, startPoint x: 141, startPoint y: 206, endPoint x: 35, endPoint y: 209, distance: 106.5
click at [35, 209] on div "ID 1439 G-ERP - BFG Shared Service Test Done Title 49 / 128 [SS] Isah HCZ - CC …" at bounding box center [622, 199] width 1182 height 960
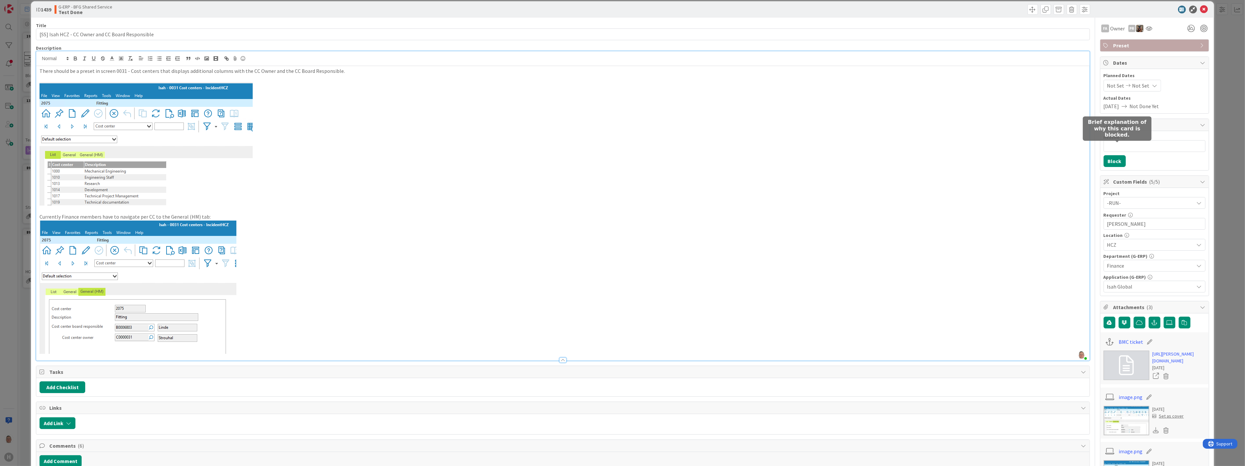
scroll to position [0, 0]
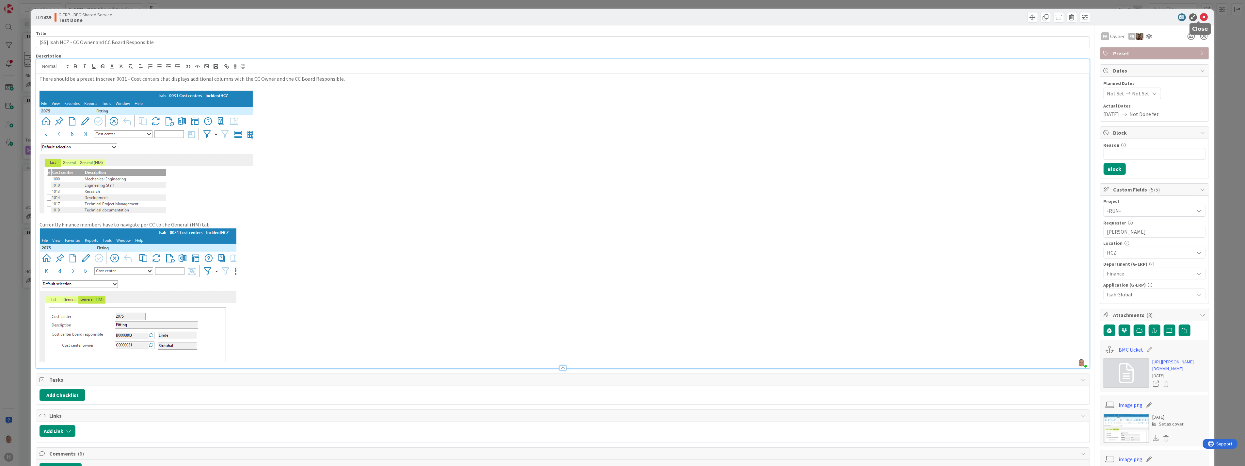
click at [1200, 18] on icon at bounding box center [1204, 17] width 8 height 8
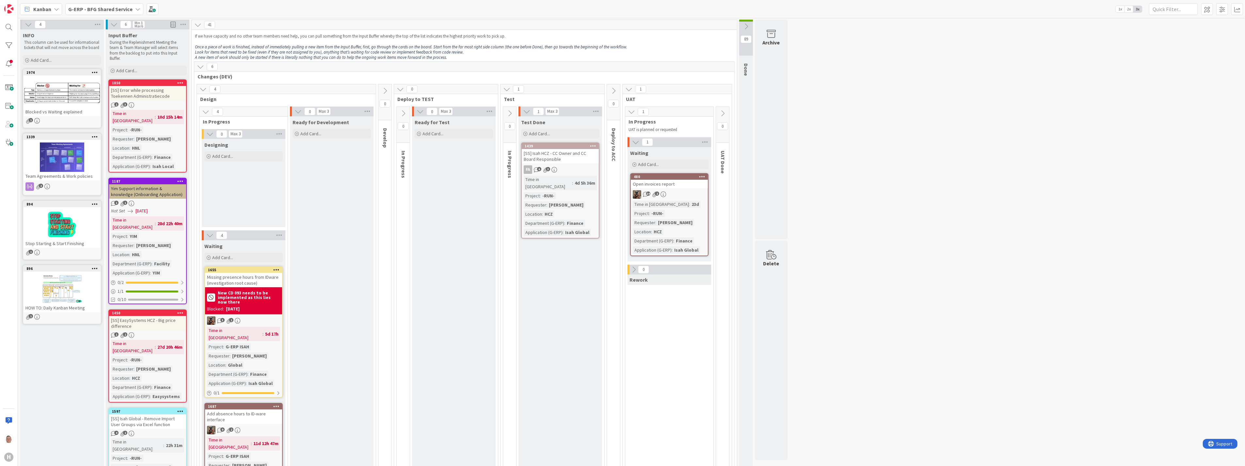
click at [508, 113] on icon at bounding box center [509, 113] width 7 height 7
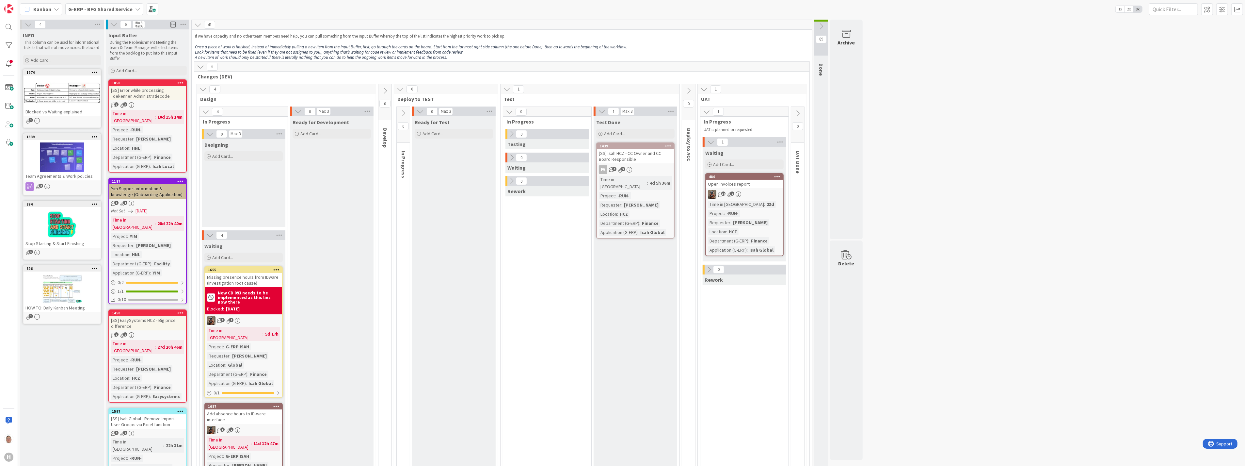
click at [642, 149] on div "[SS] Isah HCZ - CC Owner and CC Board Responsible" at bounding box center [635, 156] width 77 height 14
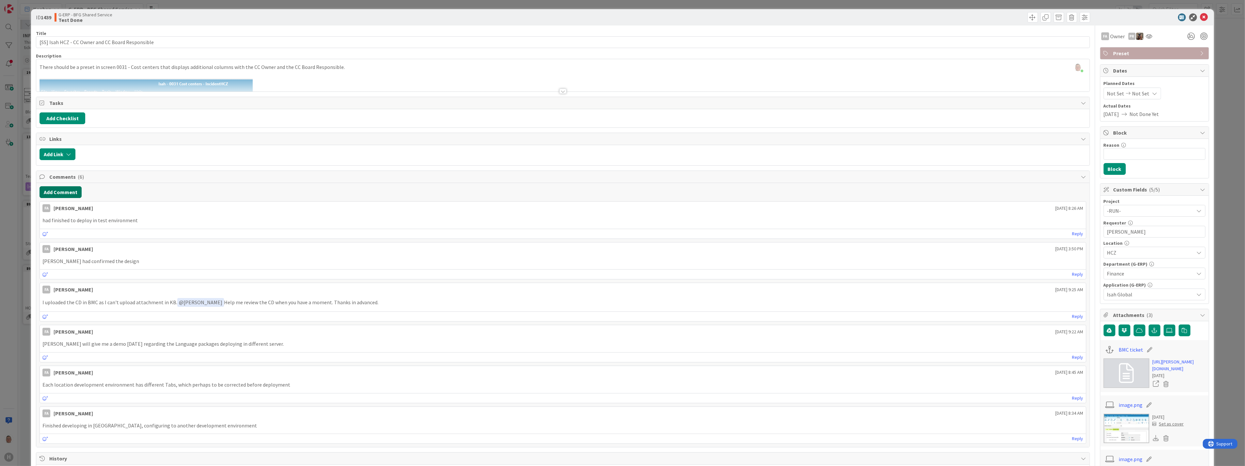
click at [49, 193] on button "Add Comment" at bounding box center [61, 192] width 42 height 12
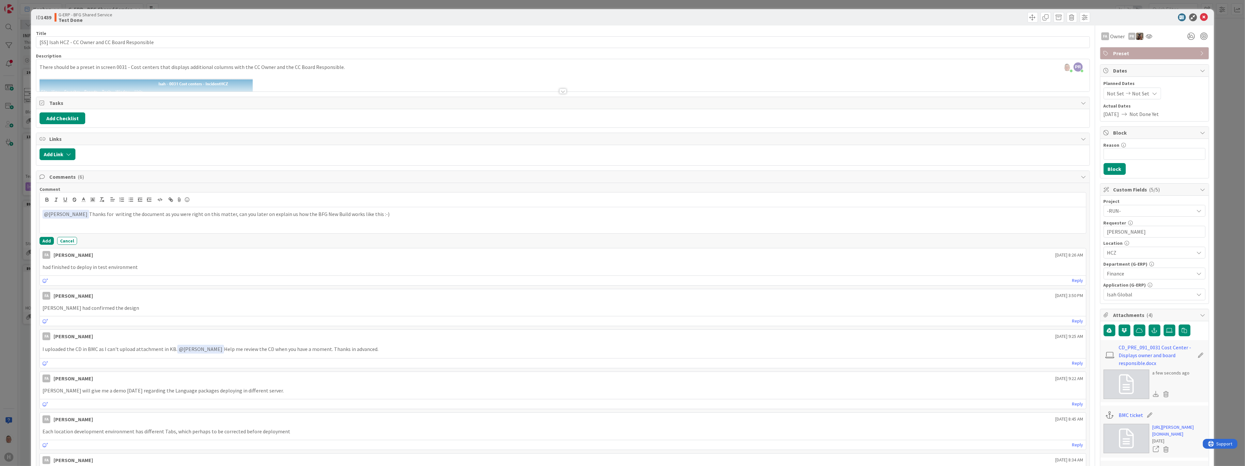
click at [400, 216] on p "﻿ @ Fu Alex ﻿ Thanks for writing the document as you were right on this matter,…" at bounding box center [562, 214] width 1040 height 9
click at [48, 241] on button "Add" at bounding box center [47, 241] width 14 height 8
click at [1200, 18] on icon at bounding box center [1204, 17] width 8 height 8
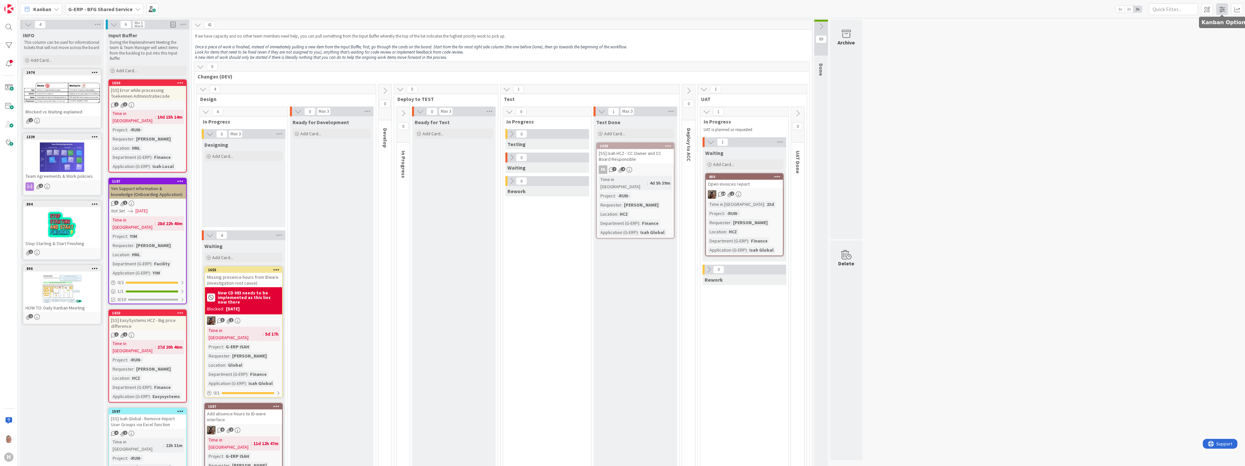
click at [1225, 10] on span at bounding box center [1222, 9] width 12 height 12
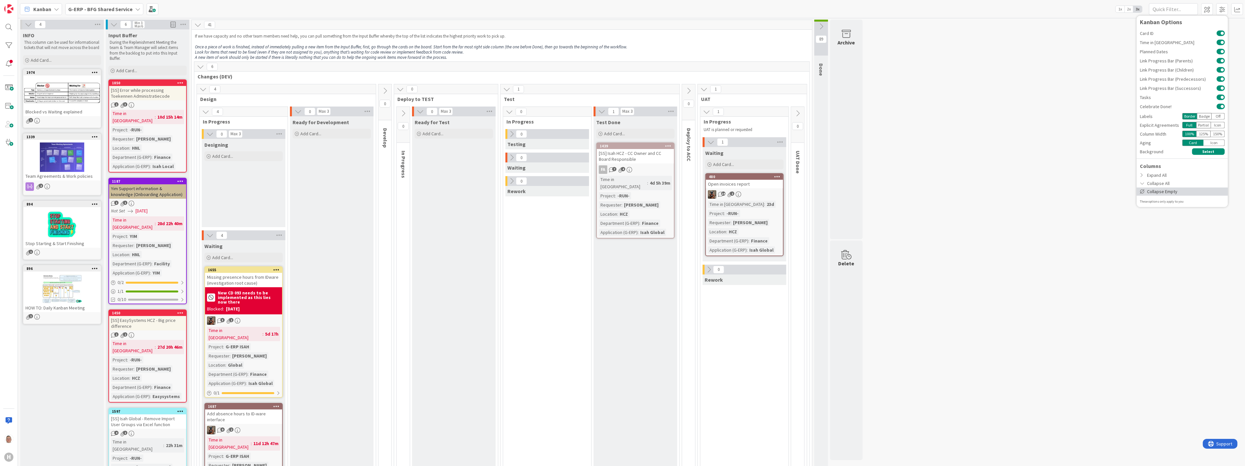
click at [1161, 191] on div "Collapse Empty" at bounding box center [1181, 191] width 91 height 8
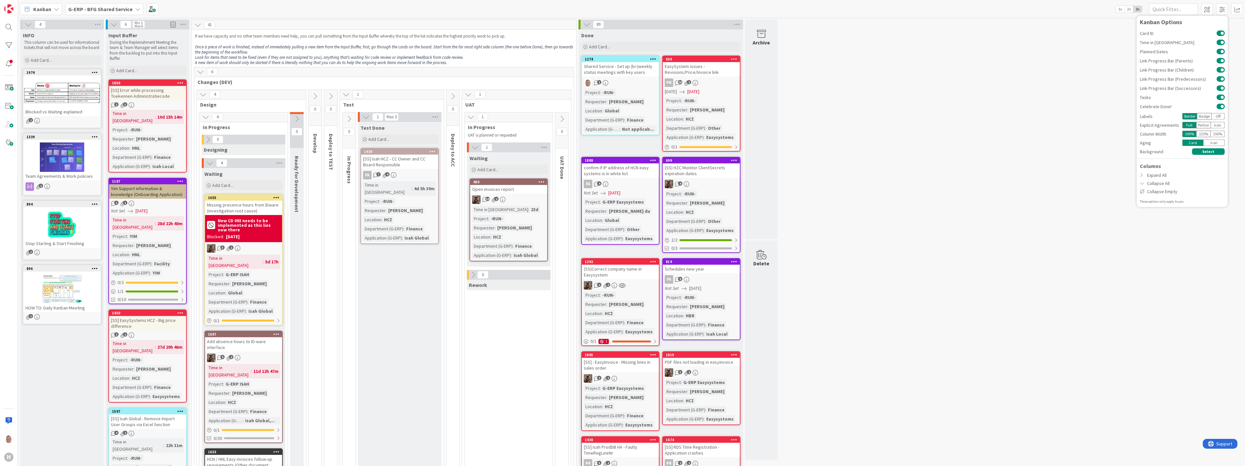
click at [583, 23] on button at bounding box center [586, 24] width 8 height 8
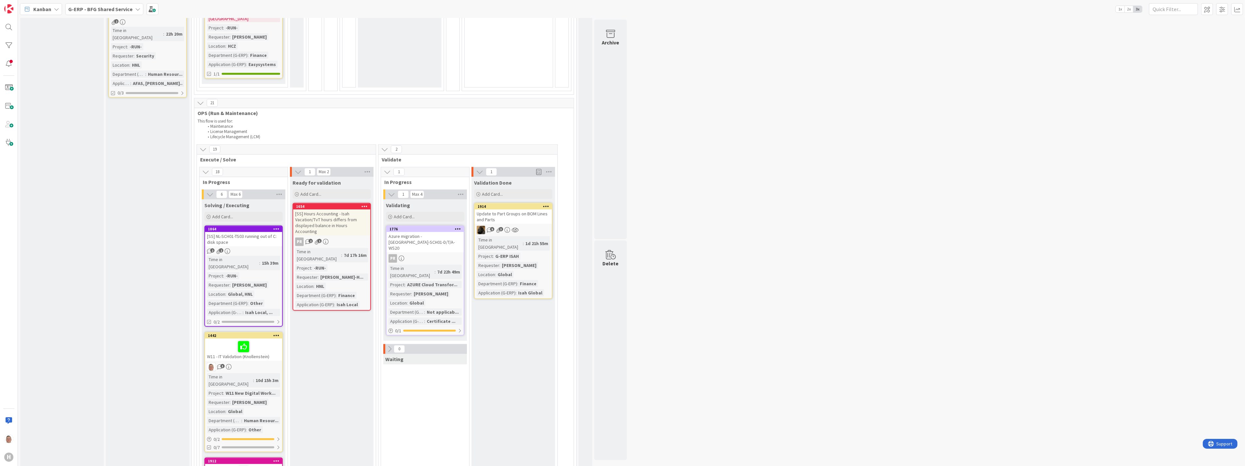
scroll to position [653, 0]
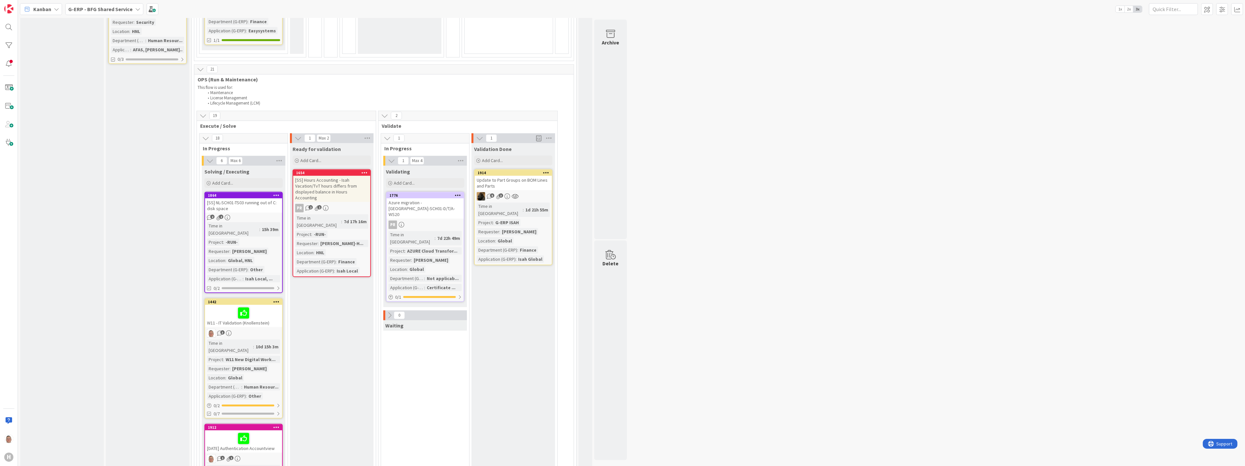
click at [259, 198] on div "[SS] NL-SCH01-TS03 running out of C: disk space" at bounding box center [243, 205] width 77 height 14
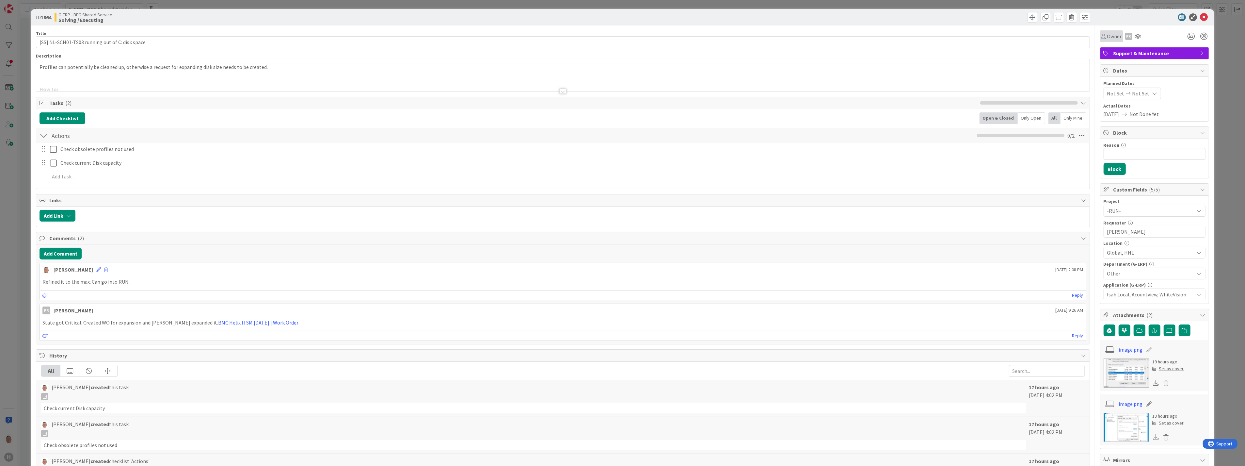
click at [1110, 34] on span "Owner" at bounding box center [1114, 36] width 15 height 8
click at [1119, 59] on input "text" at bounding box center [1151, 61] width 97 height 12
type input "parv"
click at [1134, 89] on span "Parveen Rana" at bounding box center [1141, 90] width 32 height 10
click at [1139, 36] on span "Watchers" at bounding box center [1149, 36] width 21 height 8
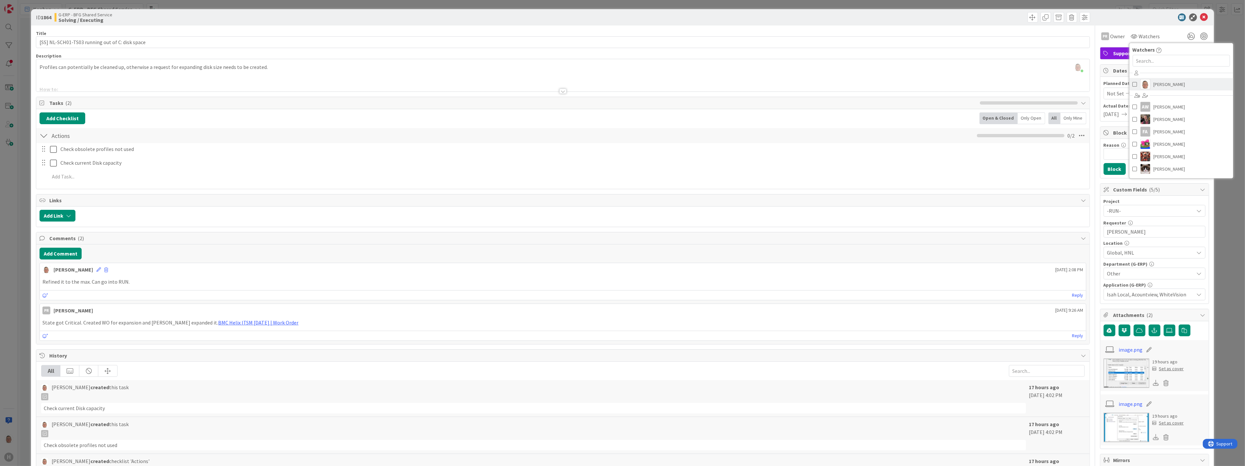
click at [1153, 84] on span "leon Dolje" at bounding box center [1169, 84] width 32 height 10
click at [1135, 21] on div "ID 1864 G-ERP - BFG Shared Service Solving / Executing" at bounding box center [622, 17] width 1182 height 16
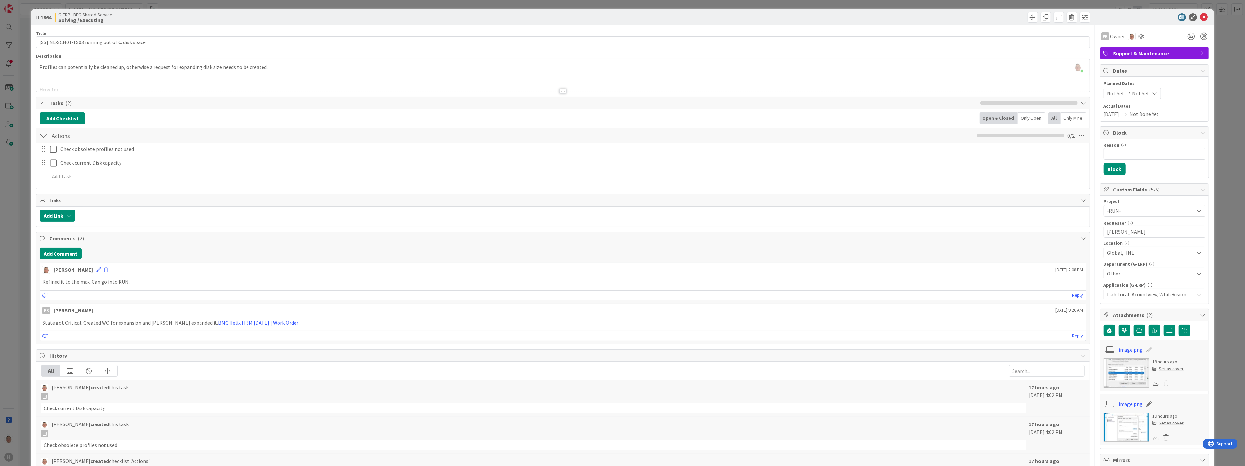
click at [563, 89] on div at bounding box center [562, 83] width 1053 height 17
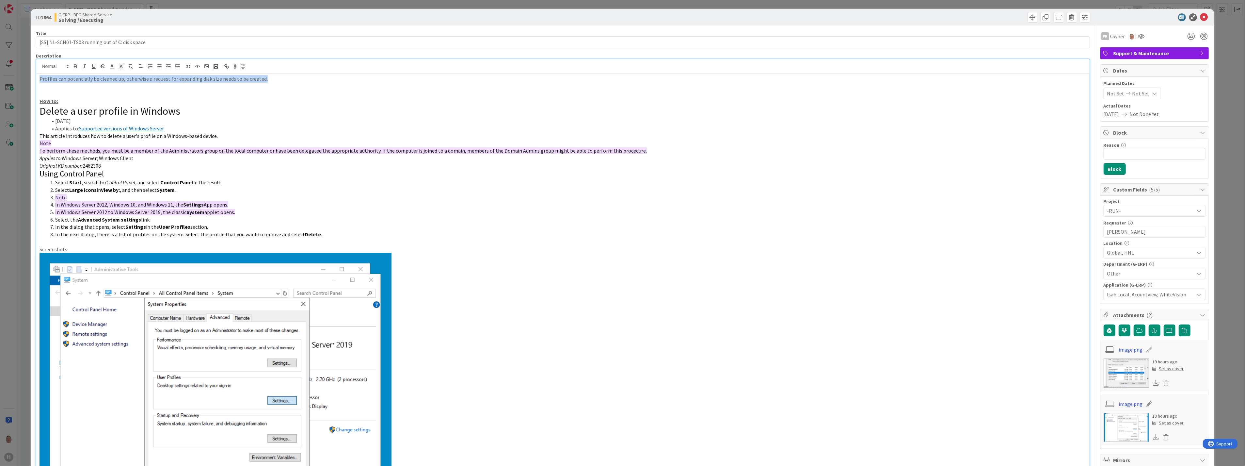
drag, startPoint x: 266, startPoint y: 78, endPoint x: 26, endPoint y: 72, distance: 239.7
click at [26, 72] on div "ID 1864 G-ERP - BFG Shared Service Solving / Executing Title 47 / 128 [SS] NL-S…" at bounding box center [622, 233] width 1245 height 466
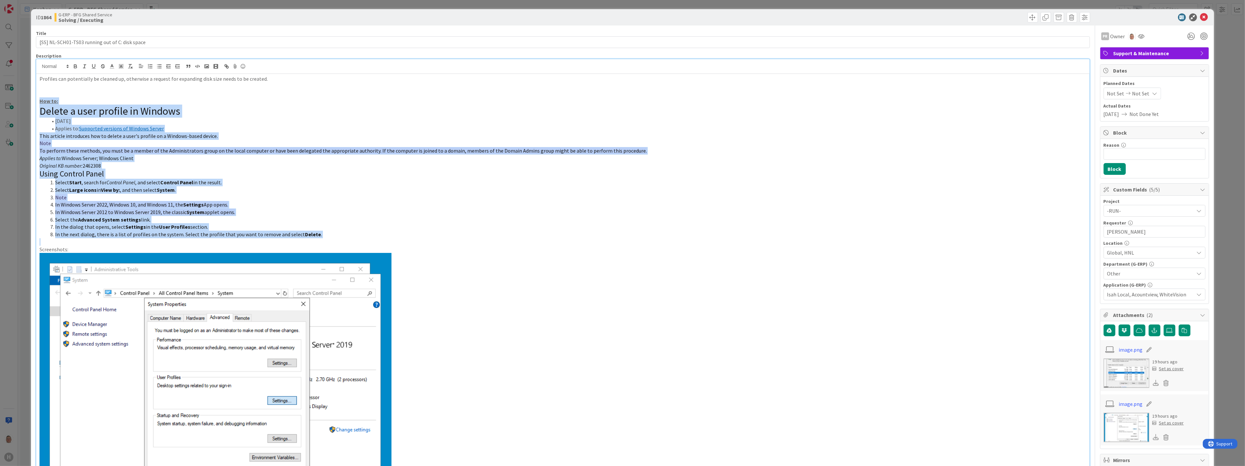
drag, startPoint x: 39, startPoint y: 102, endPoint x: 345, endPoint y: 239, distance: 336.0
click at [345, 239] on div "Profiles can potentially be cleaned up, otherwise a request for expanding disk …" at bounding box center [562, 418] width 1053 height 689
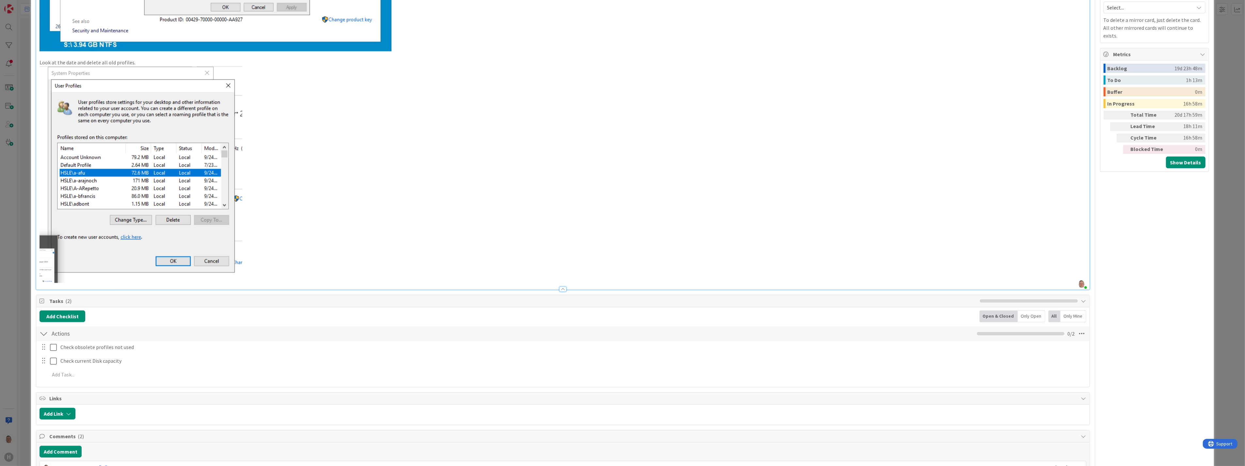
scroll to position [471, 0]
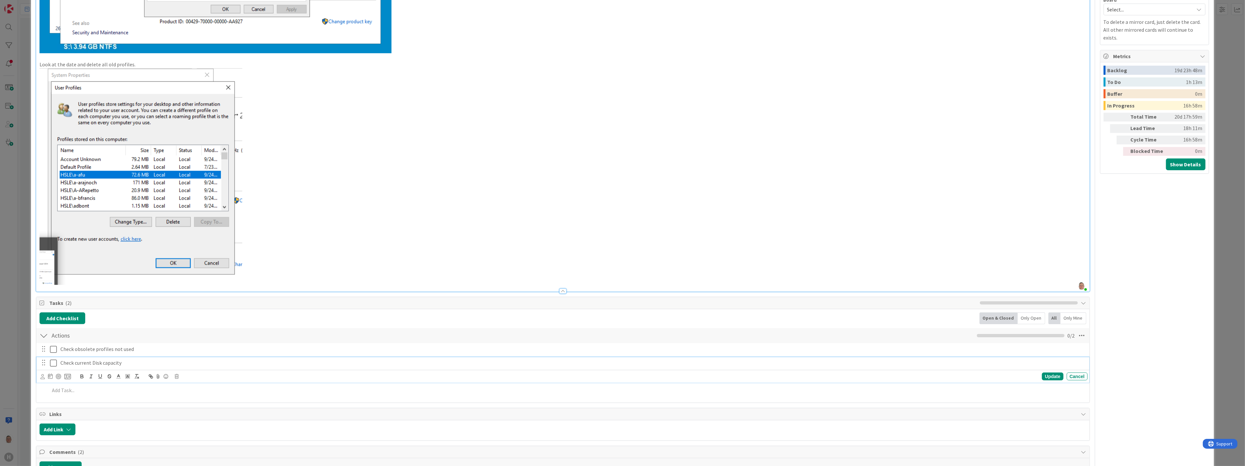
click at [55, 361] on icon at bounding box center [53, 363] width 7 height 8
click at [55, 348] on icon at bounding box center [53, 349] width 7 height 8
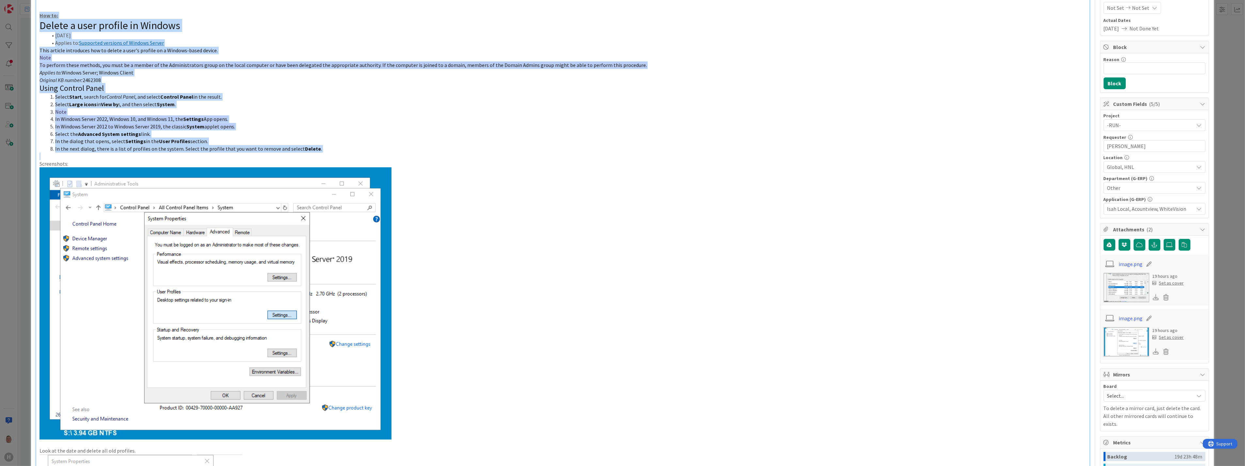
scroll to position [0, 0]
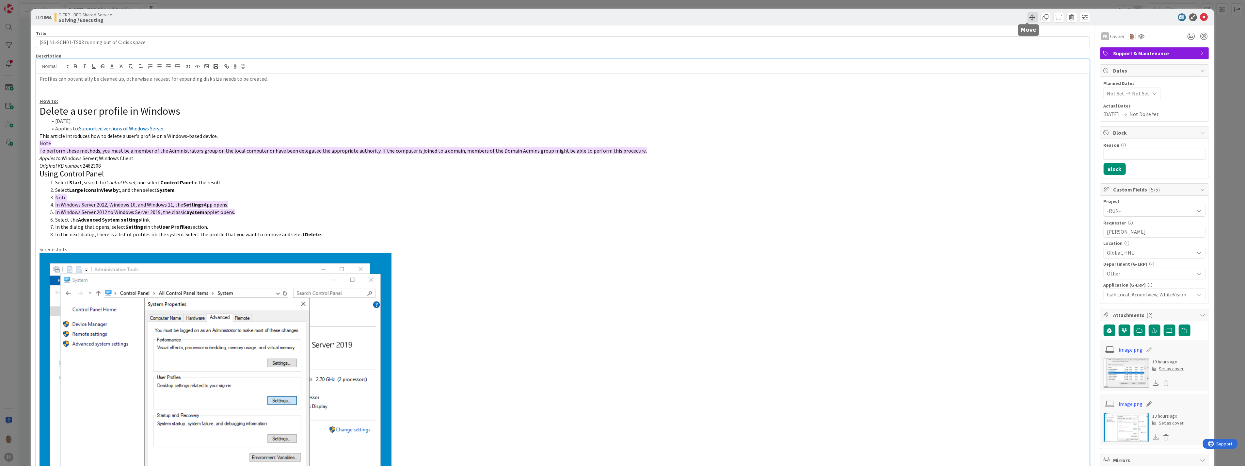
click at [1027, 16] on span at bounding box center [1032, 17] width 10 height 10
click at [1049, 71] on span "Solving / Executing" at bounding box center [1058, 71] width 45 height 8
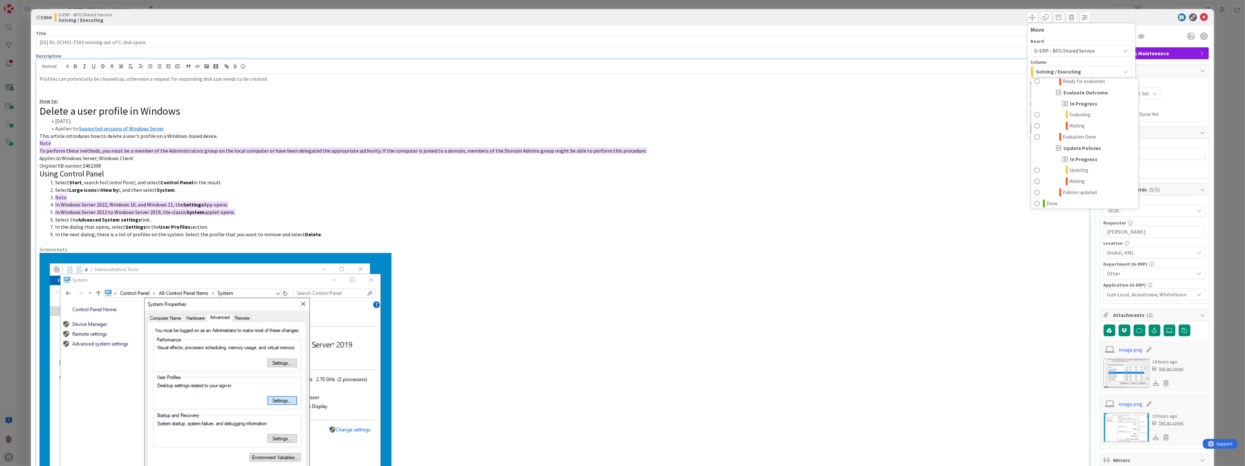
scroll to position [818, 0]
click at [1035, 198] on link "Done" at bounding box center [1084, 200] width 107 height 11
click at [1037, 126] on button "Move" at bounding box center [1041, 128] width 21 height 12
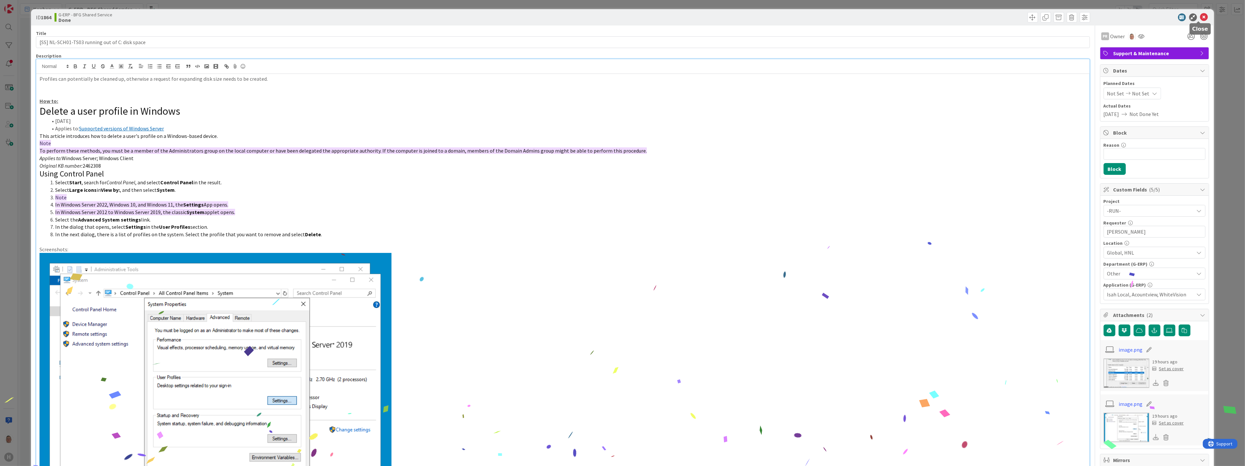
click at [1200, 18] on icon at bounding box center [1204, 17] width 8 height 8
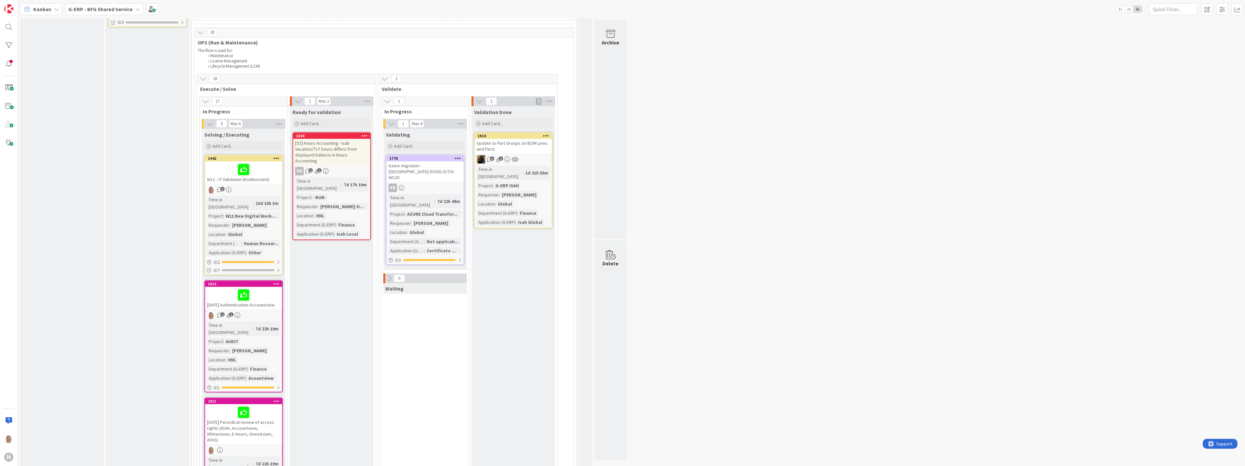
scroll to position [689, 0]
click at [258, 163] on div at bounding box center [243, 170] width 73 height 14
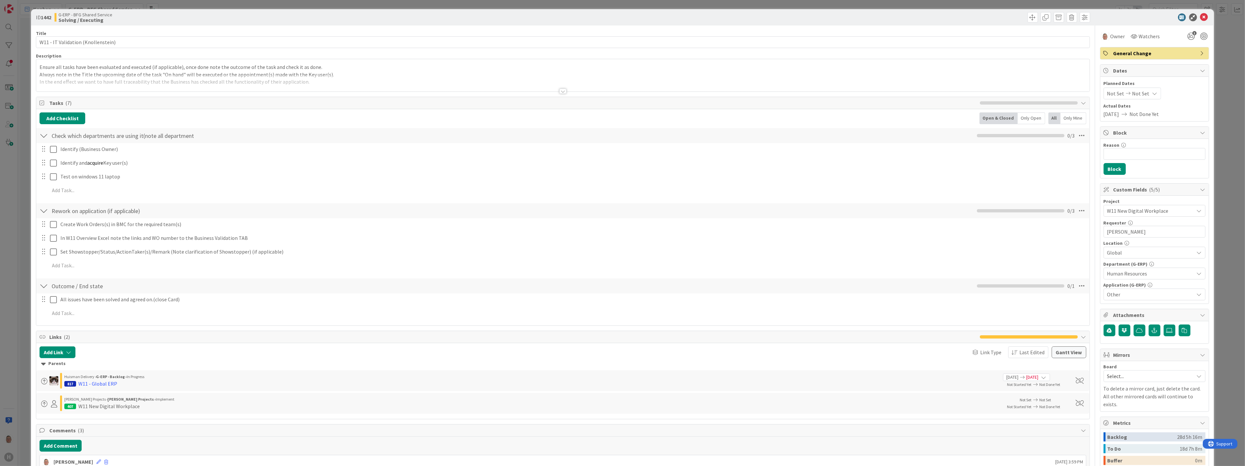
click at [562, 91] on div at bounding box center [562, 90] width 7 height 5
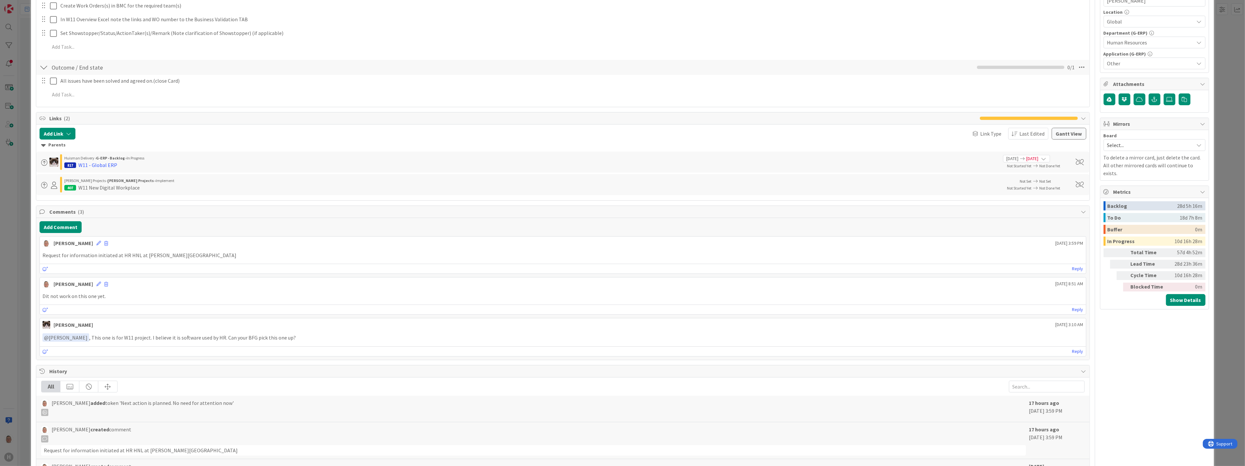
scroll to position [290, 0]
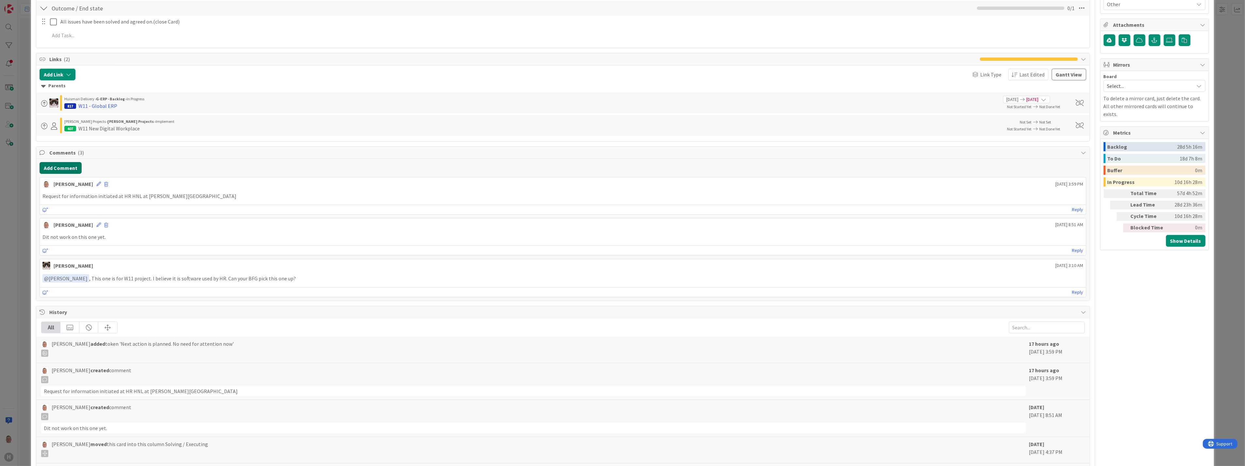
click at [59, 168] on button "Add Comment" at bounding box center [61, 168] width 42 height 12
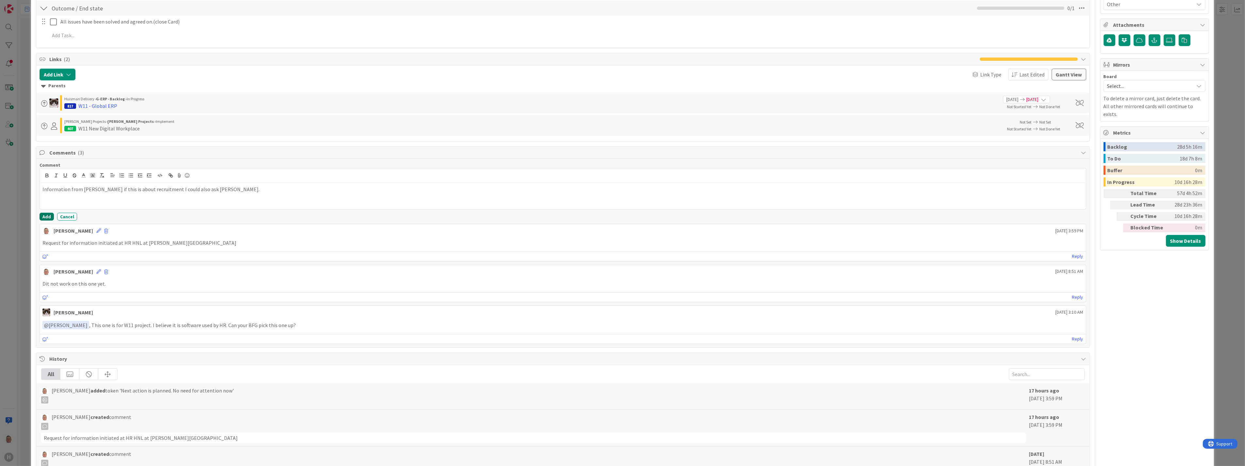
click at [47, 217] on button "Add" at bounding box center [47, 217] width 14 height 8
drag, startPoint x: 234, startPoint y: 198, endPoint x: 30, endPoint y: 194, distance: 204.1
click at [30, 194] on div "ID 1442 G-ERP - BFG Shared Service Solving / Executing Title 34 / 128 W11 - IT …" at bounding box center [622, 233] width 1245 height 466
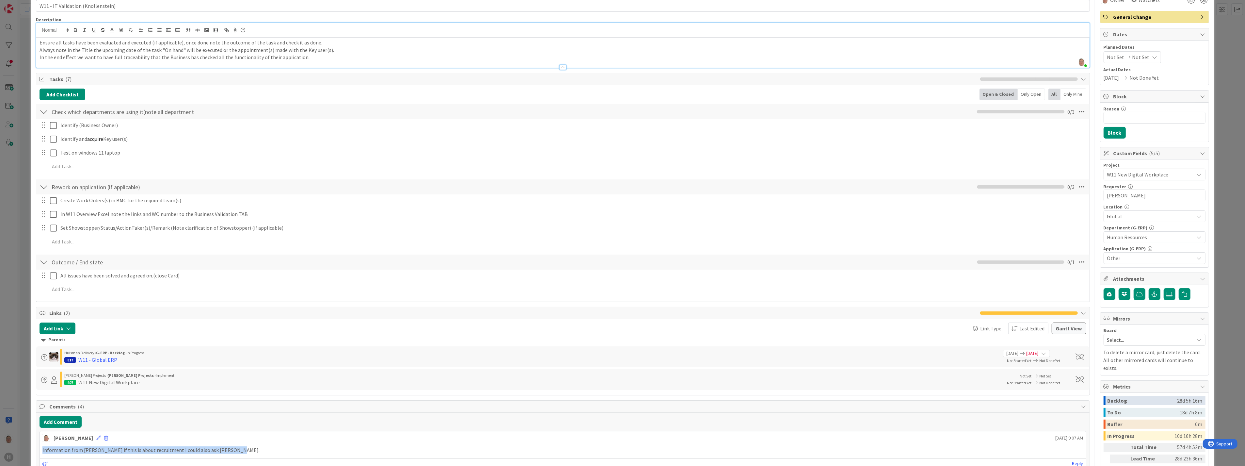
scroll to position [0, 0]
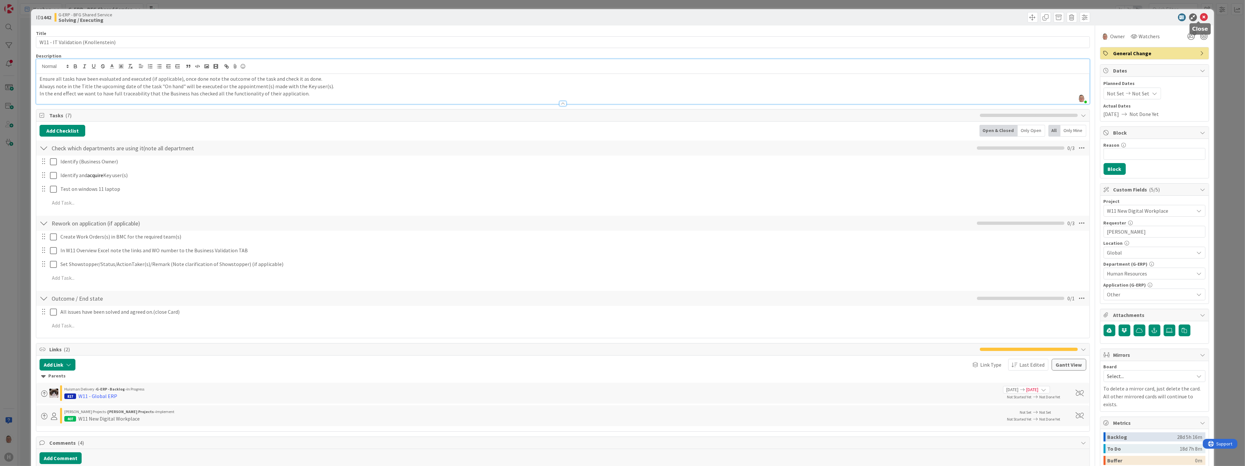
click at [1200, 14] on icon at bounding box center [1204, 17] width 8 height 8
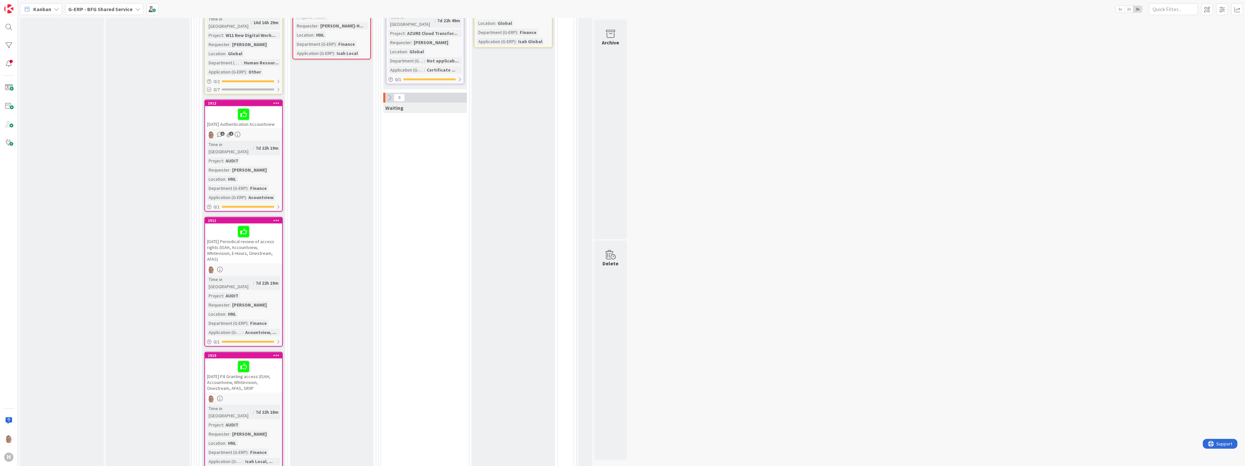
click at [263, 141] on div "Time in Column : 7d 22h 19m Project : AUDIT Requester : Daniel Wabeke Location …" at bounding box center [243, 171] width 73 height 60
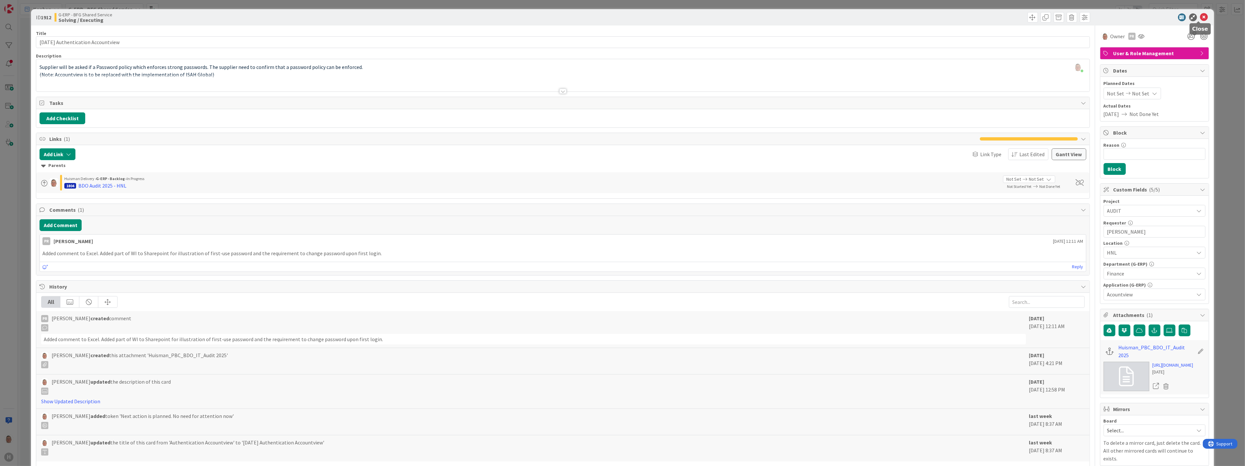
click at [1200, 17] on icon at bounding box center [1204, 17] width 8 height 8
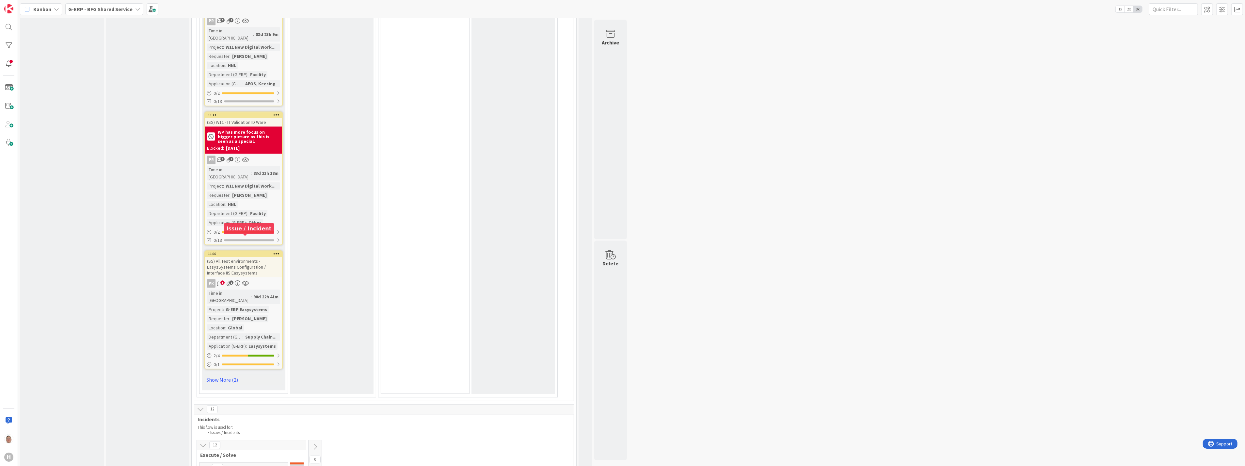
scroll to position [2684, 0]
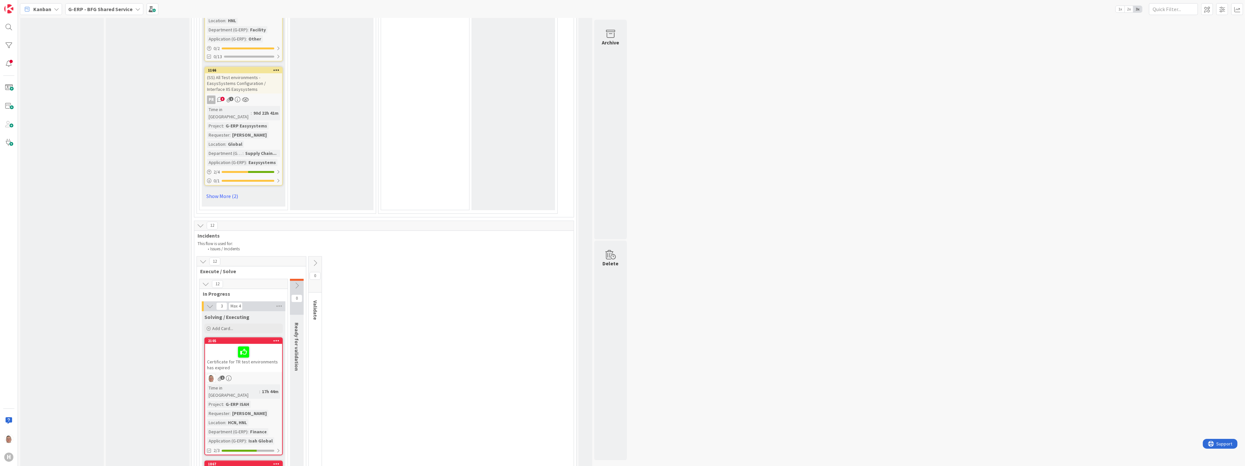
click at [257, 343] on div "Certificate for TR test environments has expired" at bounding box center [243, 357] width 77 height 28
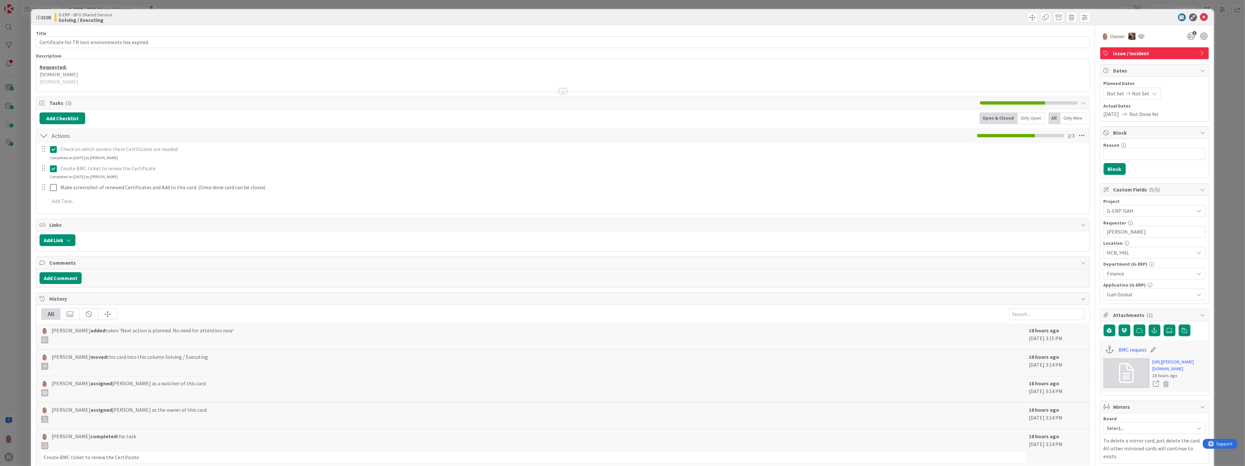
click at [561, 92] on div at bounding box center [562, 90] width 7 height 5
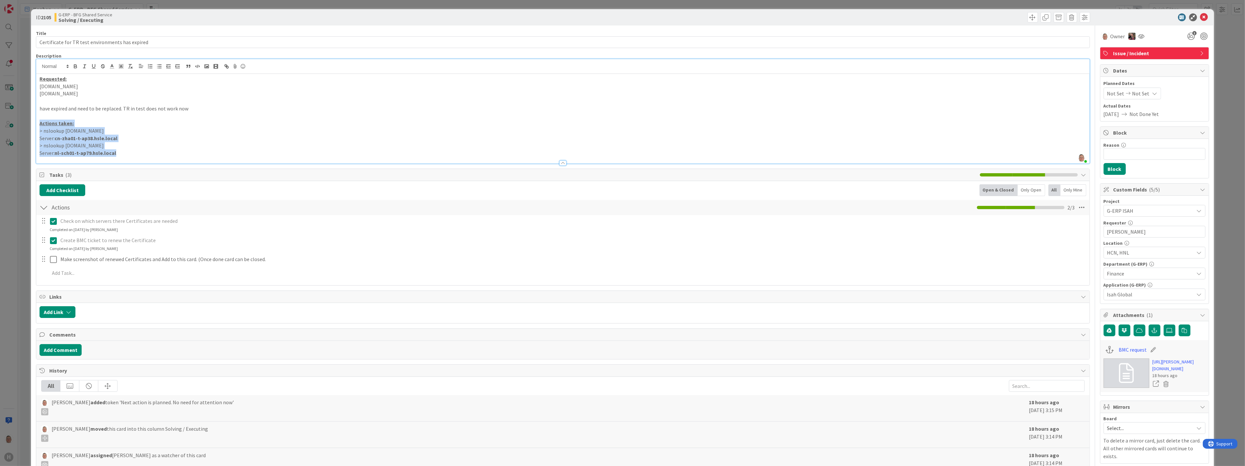
drag, startPoint x: 131, startPoint y: 152, endPoint x: 24, endPoint y: 125, distance: 110.5
click at [24, 125] on div "ID 2105 G-ERP - BFG Shared Service Solving / Executing Title 48 / 128 Certifica…" at bounding box center [622, 233] width 1245 height 466
click at [1167, 372] on link "https://huisman-smartit.onbmc.com/smartit/app/#/incident/IDGE78O8I4A50ATDF11QTD…" at bounding box center [1178, 365] width 53 height 14
click at [193, 139] on p "Server: cn-zha01-t-ap38.hsle.local" at bounding box center [563, 139] width 1046 height 8
click at [142, 95] on p "testhnl.timeregistration.huismanportal.com" at bounding box center [563, 94] width 1046 height 8
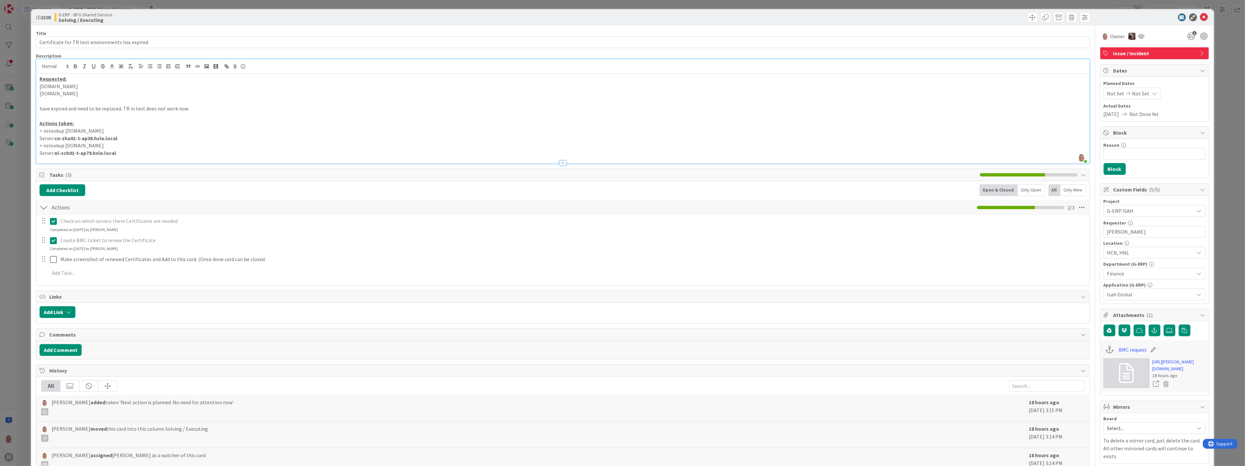
drag, startPoint x: 142, startPoint y: 95, endPoint x: 22, endPoint y: 82, distance: 121.2
click at [22, 82] on div "ID 2105 G-ERP - BFG Shared Service Solving / Executing Title 48 / 128 Certifica…" at bounding box center [622, 233] width 1245 height 466
click at [133, 131] on p "> nslookup testhcn.timeregistration.huismanportal.com" at bounding box center [563, 131] width 1046 height 8
click at [175, 133] on p "> nslookup testhcn.timeregistration.huismanportal.com" at bounding box center [563, 131] width 1046 height 8
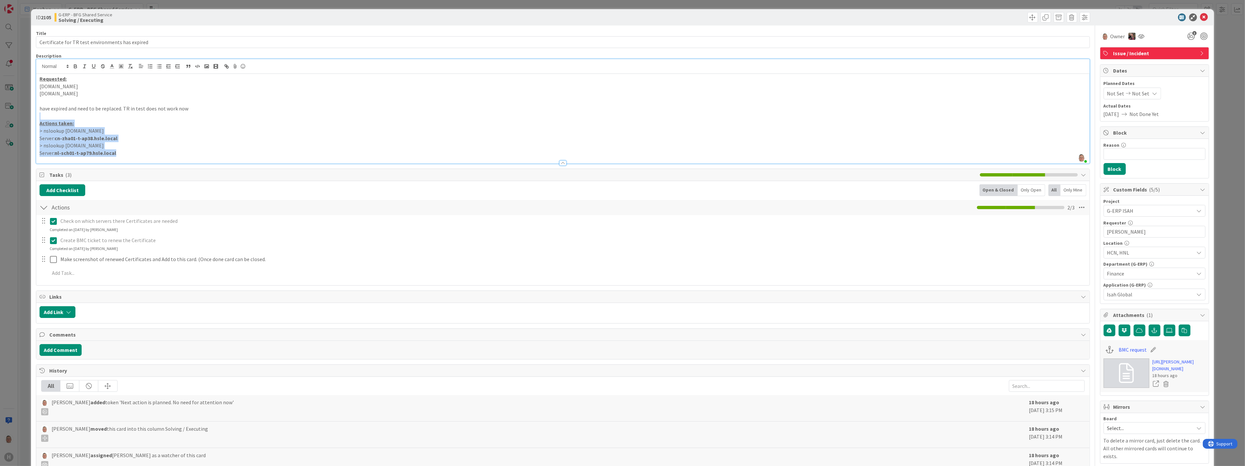
drag, startPoint x: 117, startPoint y: 152, endPoint x: 22, endPoint y: 113, distance: 102.2
click at [22, 113] on div "ID 2105 G-ERP - BFG Shared Service Solving / Executing Title 48 / 128 Certifica…" at bounding box center [622, 233] width 1245 height 466
click at [1200, 15] on icon at bounding box center [1204, 17] width 8 height 8
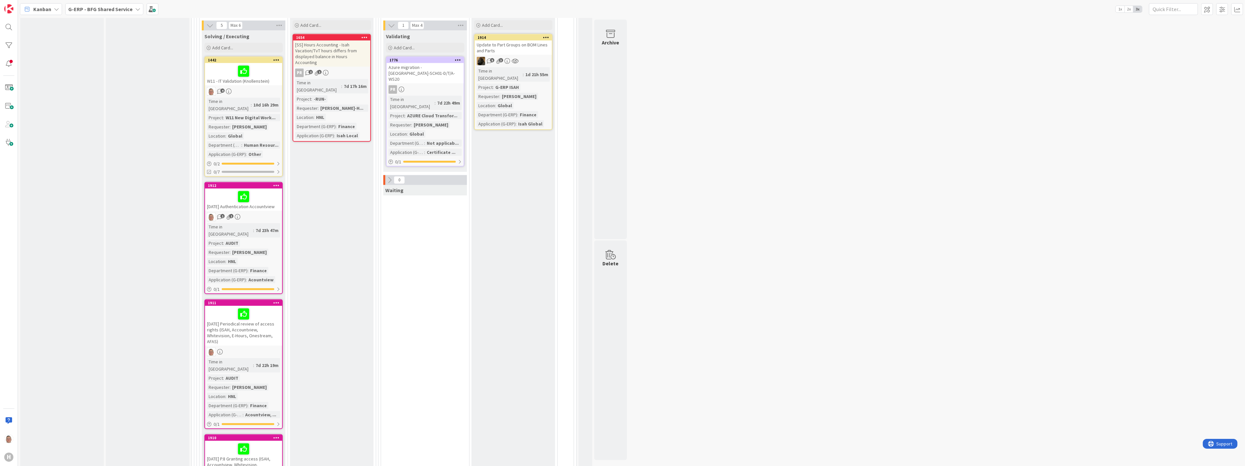
scroll to position [653, 0]
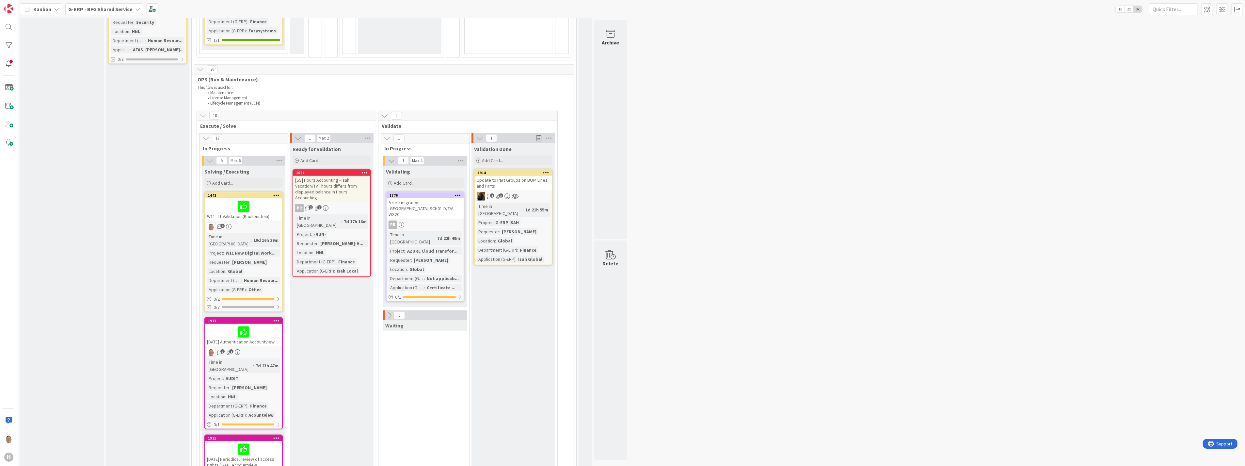
click at [545, 170] on icon at bounding box center [546, 172] width 6 height 5
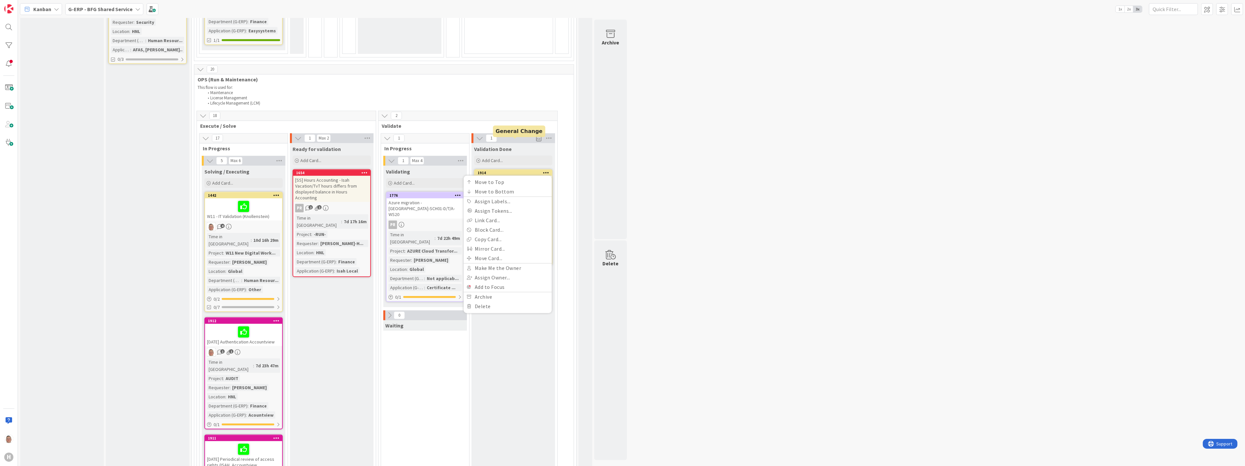
click at [509, 170] on div "1914" at bounding box center [515, 172] width 74 height 5
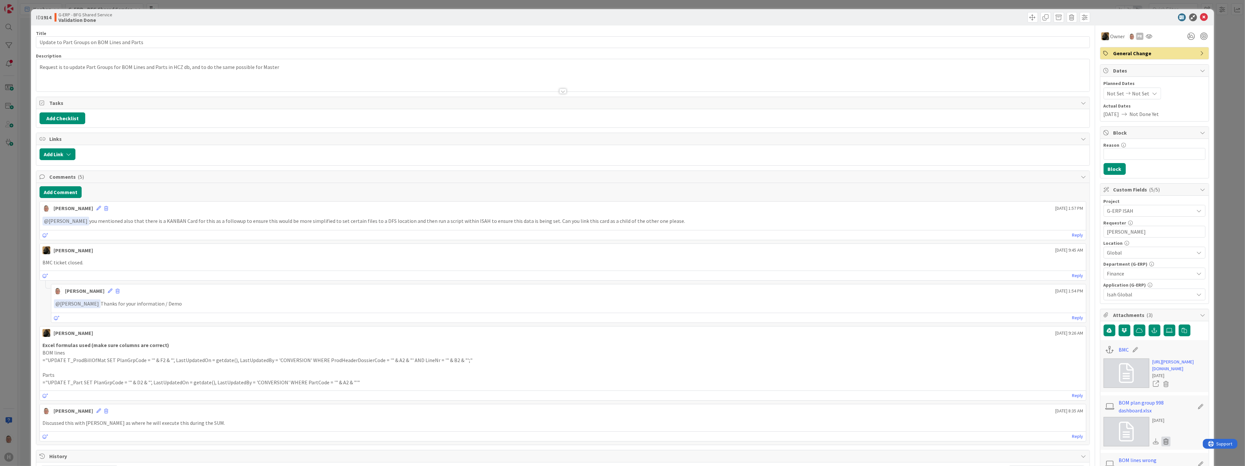
scroll to position [109, 0]
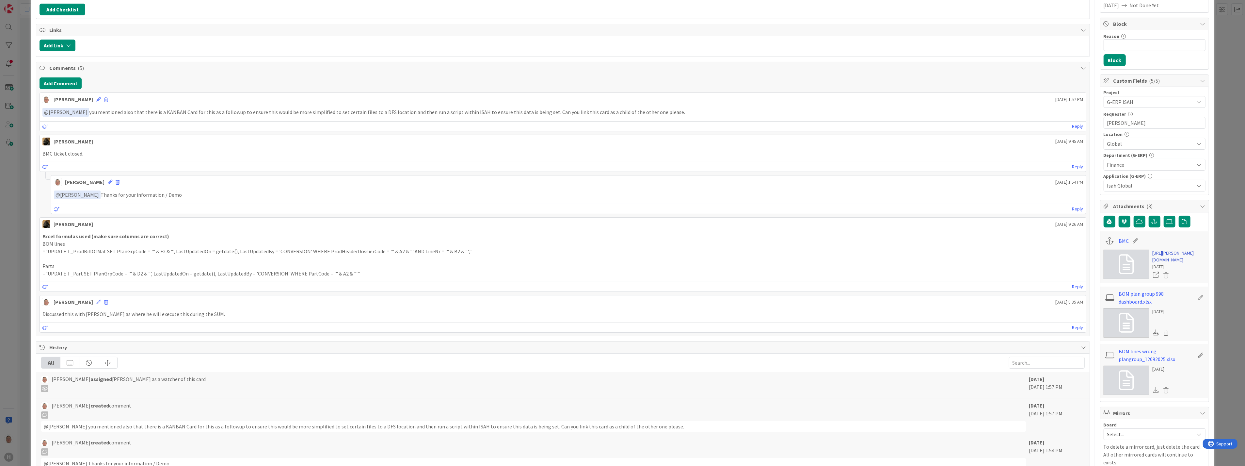
click at [1163, 263] on link "https://huisman-smartit.onbmc.com/smartit/app/#/workorder/AGGF4KX6HRENQATC6NOCT…" at bounding box center [1178, 256] width 53 height 14
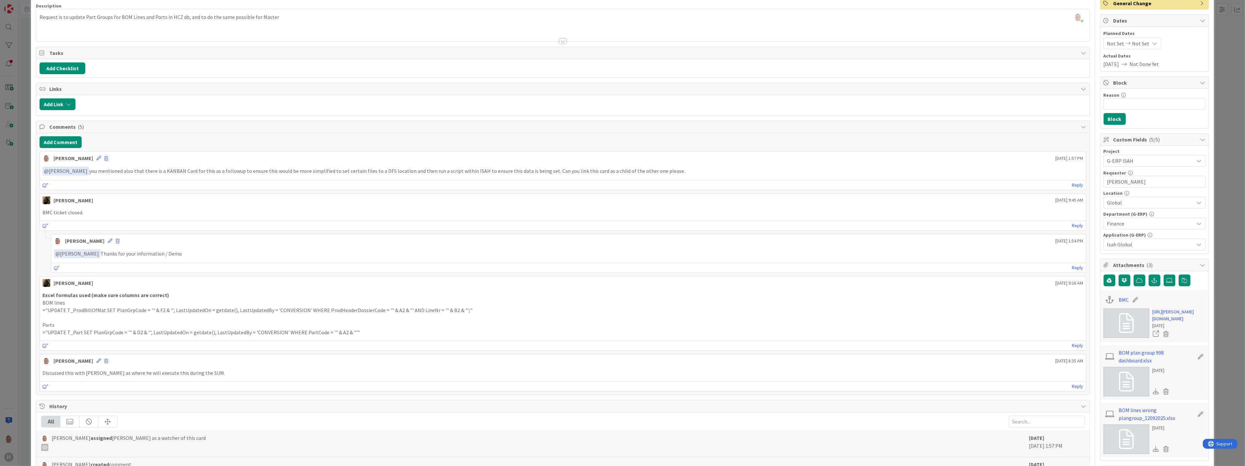
scroll to position [0, 0]
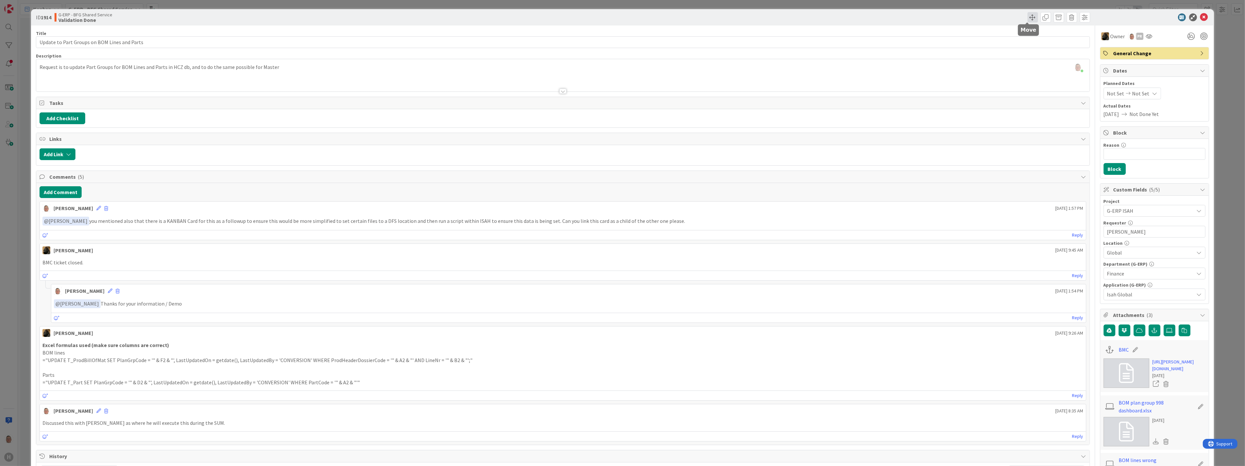
click at [1028, 17] on span at bounding box center [1032, 17] width 10 height 10
click at [1046, 72] on span "Validation Done" at bounding box center [1055, 71] width 38 height 8
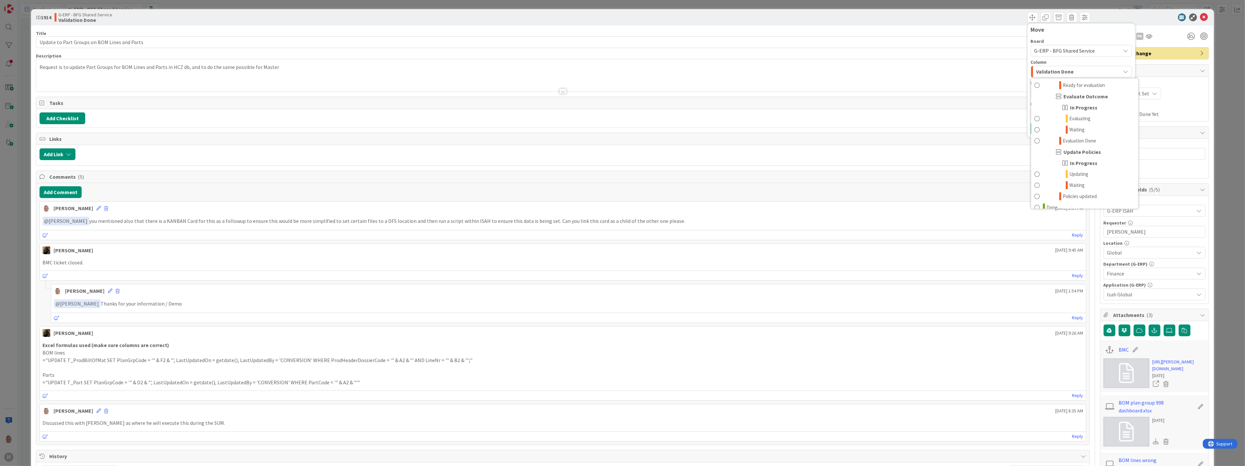
scroll to position [818, 0]
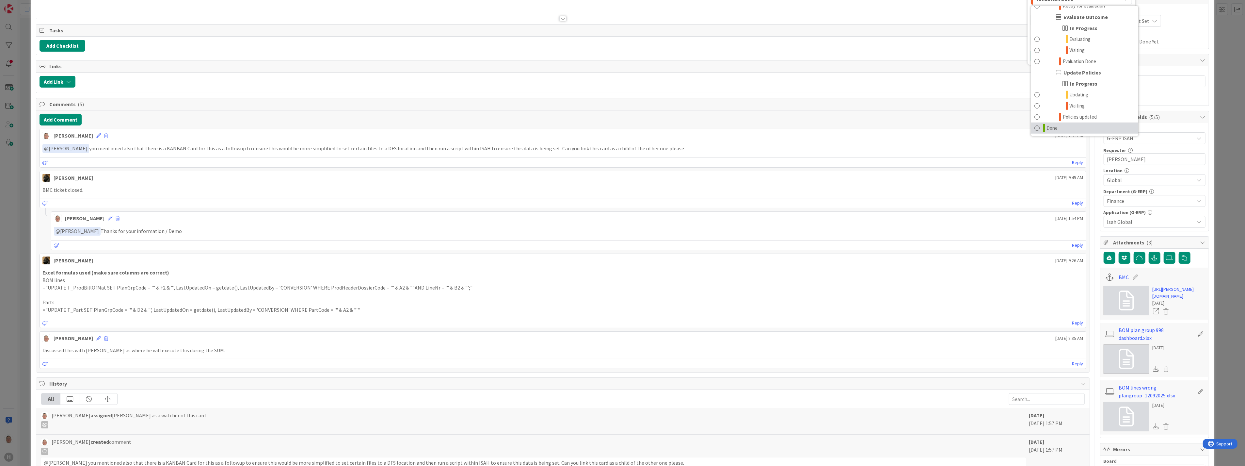
click at [1034, 127] on span at bounding box center [1036, 128] width 5 height 8
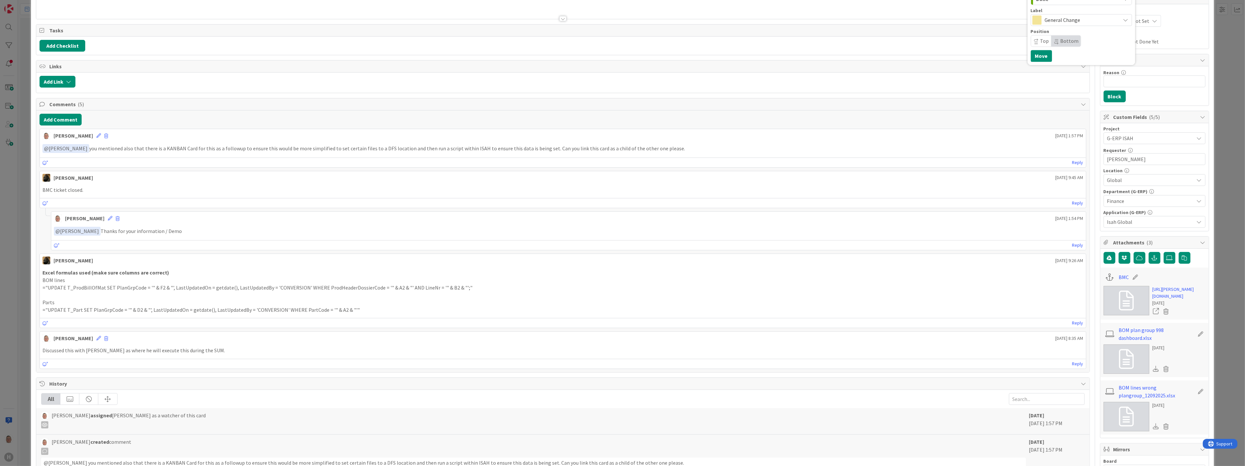
scroll to position [66, 0]
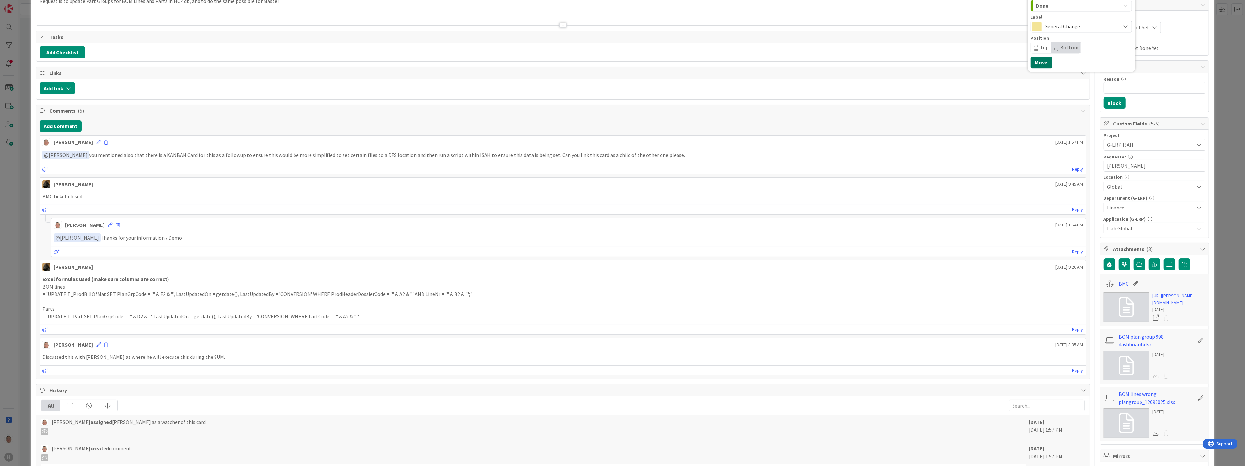
click at [1036, 60] on button "Move" at bounding box center [1041, 62] width 21 height 12
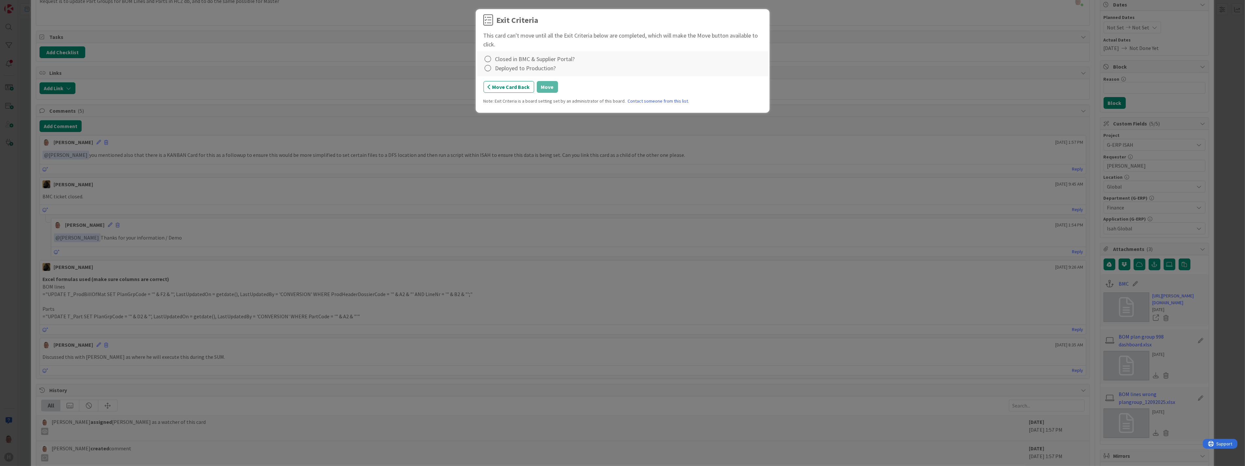
click at [513, 56] on div "Closed in BMC & Supplier Portal?" at bounding box center [535, 59] width 80 height 9
click at [486, 60] on icon at bounding box center [487, 59] width 9 height 9
click at [493, 72] on link "Complete" at bounding box center [524, 72] width 82 height 9
drag, startPoint x: 486, startPoint y: 66, endPoint x: 488, endPoint y: 70, distance: 3.5
click at [487, 67] on icon at bounding box center [487, 68] width 9 height 9
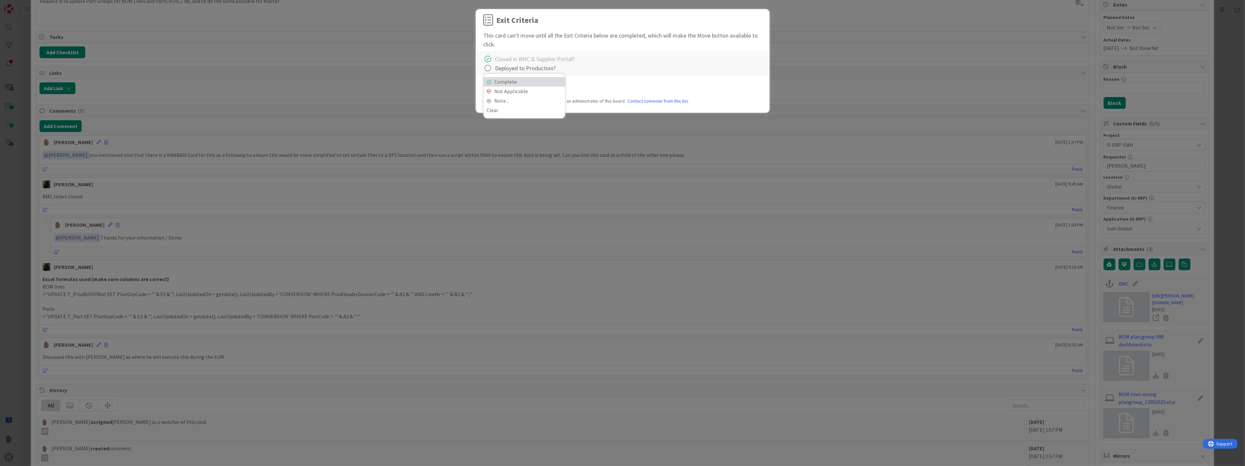
click at [511, 77] on link "Complete" at bounding box center [524, 81] width 82 height 9
click at [546, 87] on button "Move" at bounding box center [547, 87] width 21 height 12
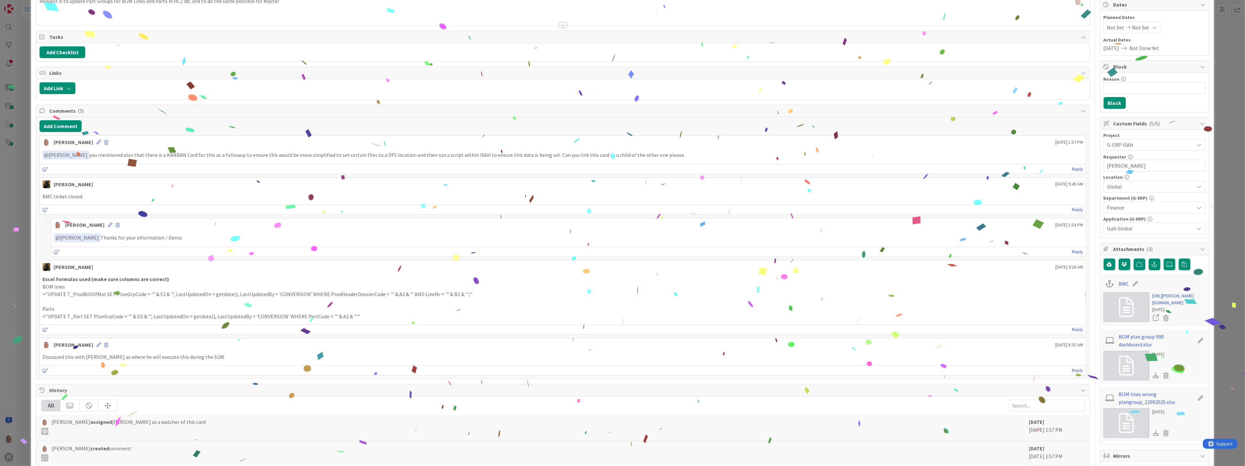
scroll to position [0, 0]
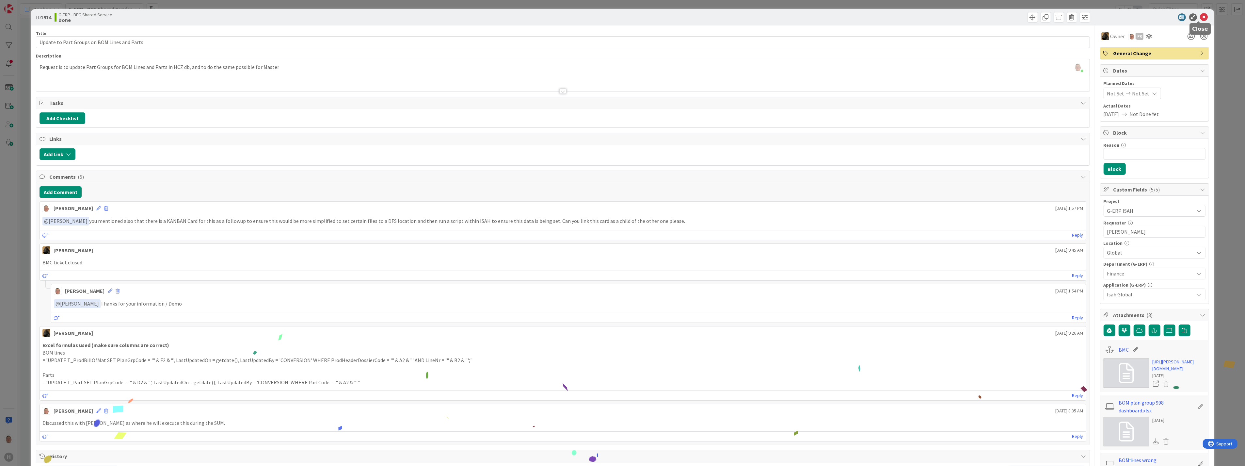
click at [1200, 17] on icon at bounding box center [1204, 17] width 8 height 8
